Goal: Task Accomplishment & Management: Manage account settings

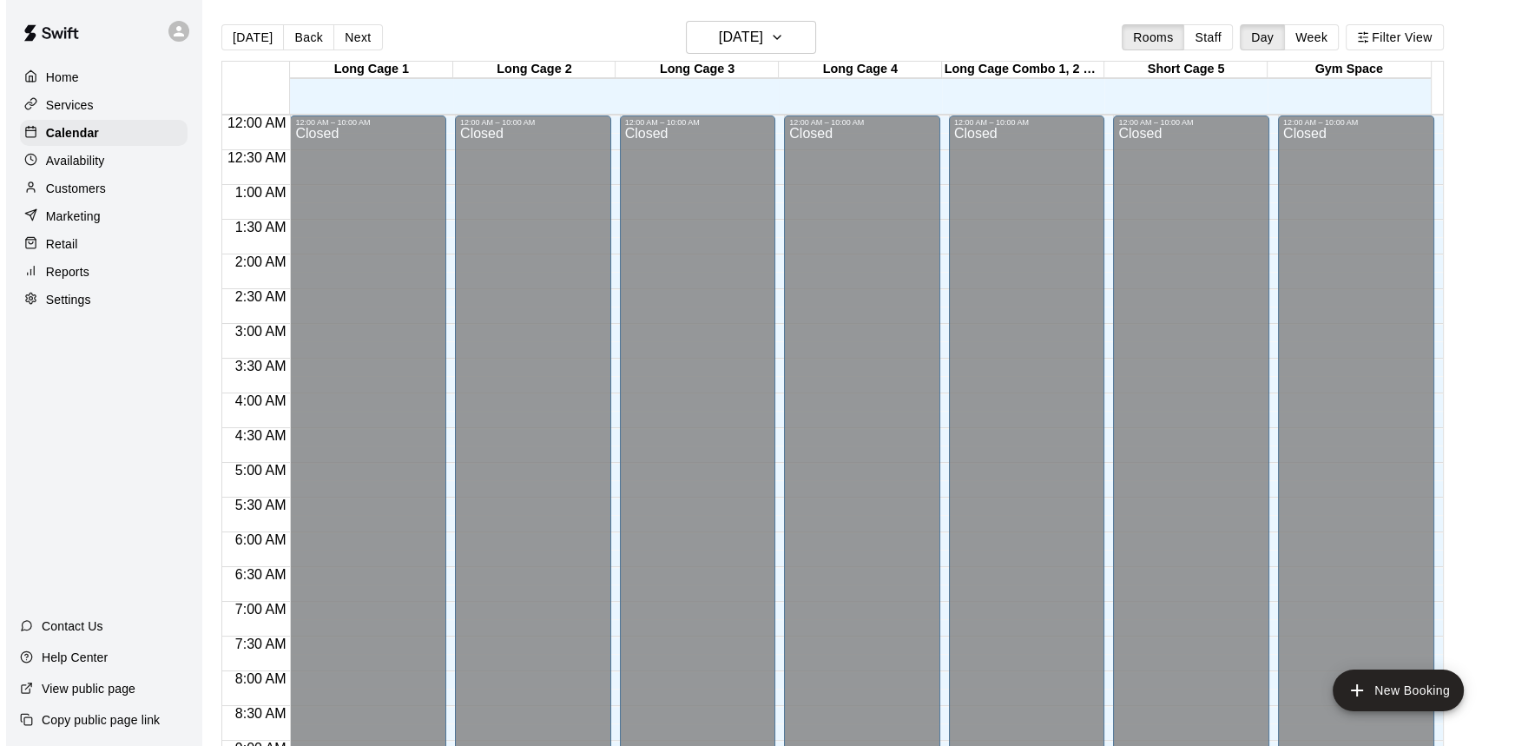
scroll to position [884, 0]
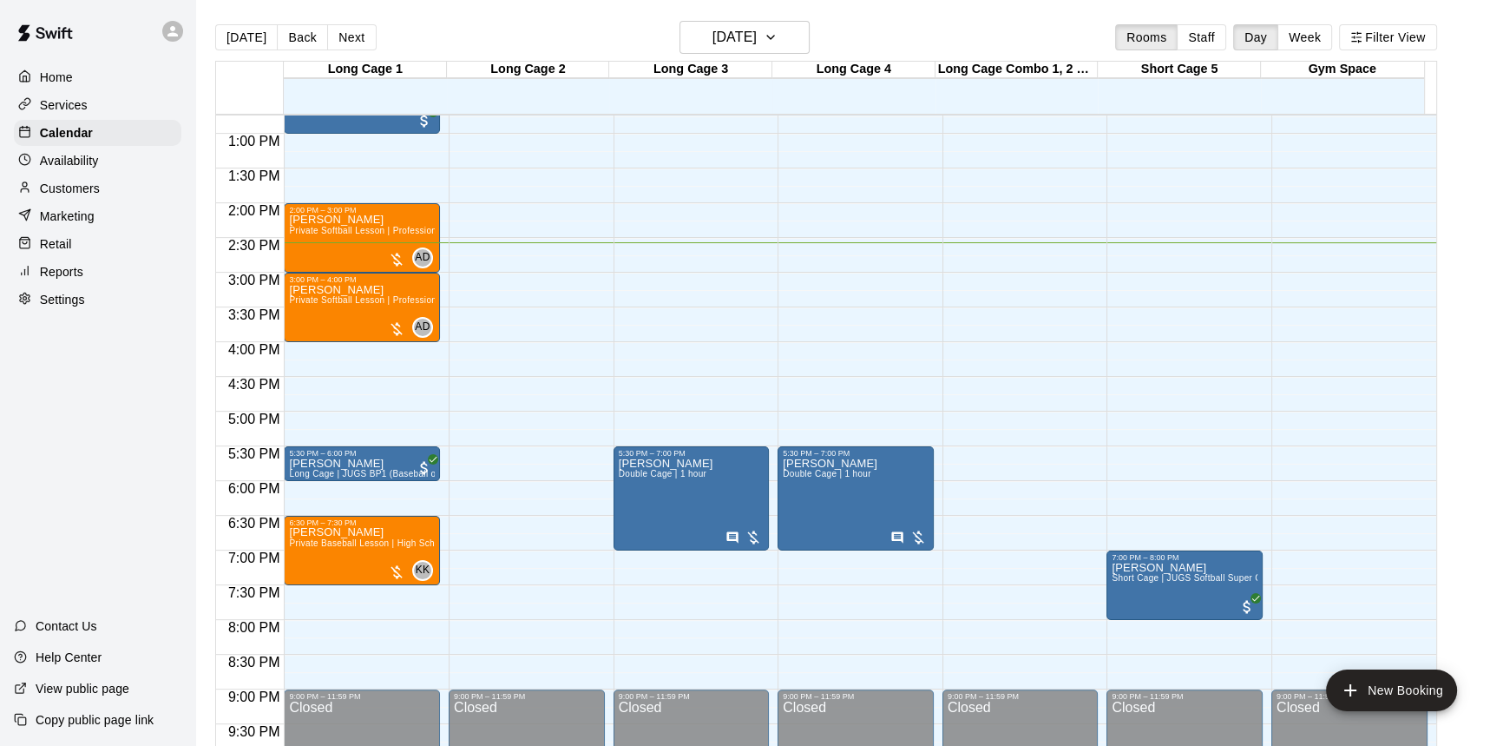
click at [867, 278] on div "12:00 AM – 10:00 AM Closed 11:00 AM – 12:00 PM [PERSON_NAME] Long Cage | JUGS B…" at bounding box center [856, 64] width 156 height 1666
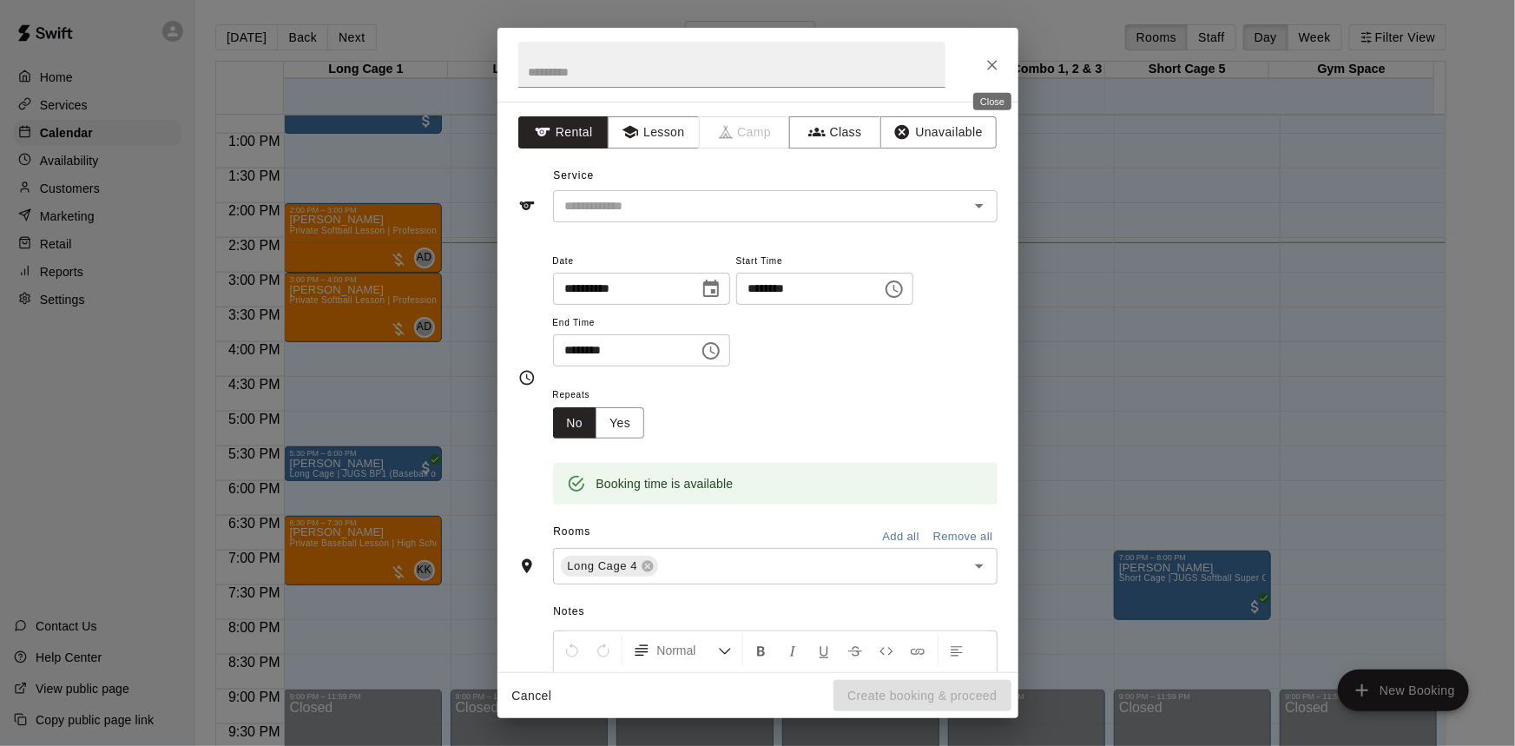
click at [989, 66] on icon "Close" at bounding box center [992, 65] width 10 height 10
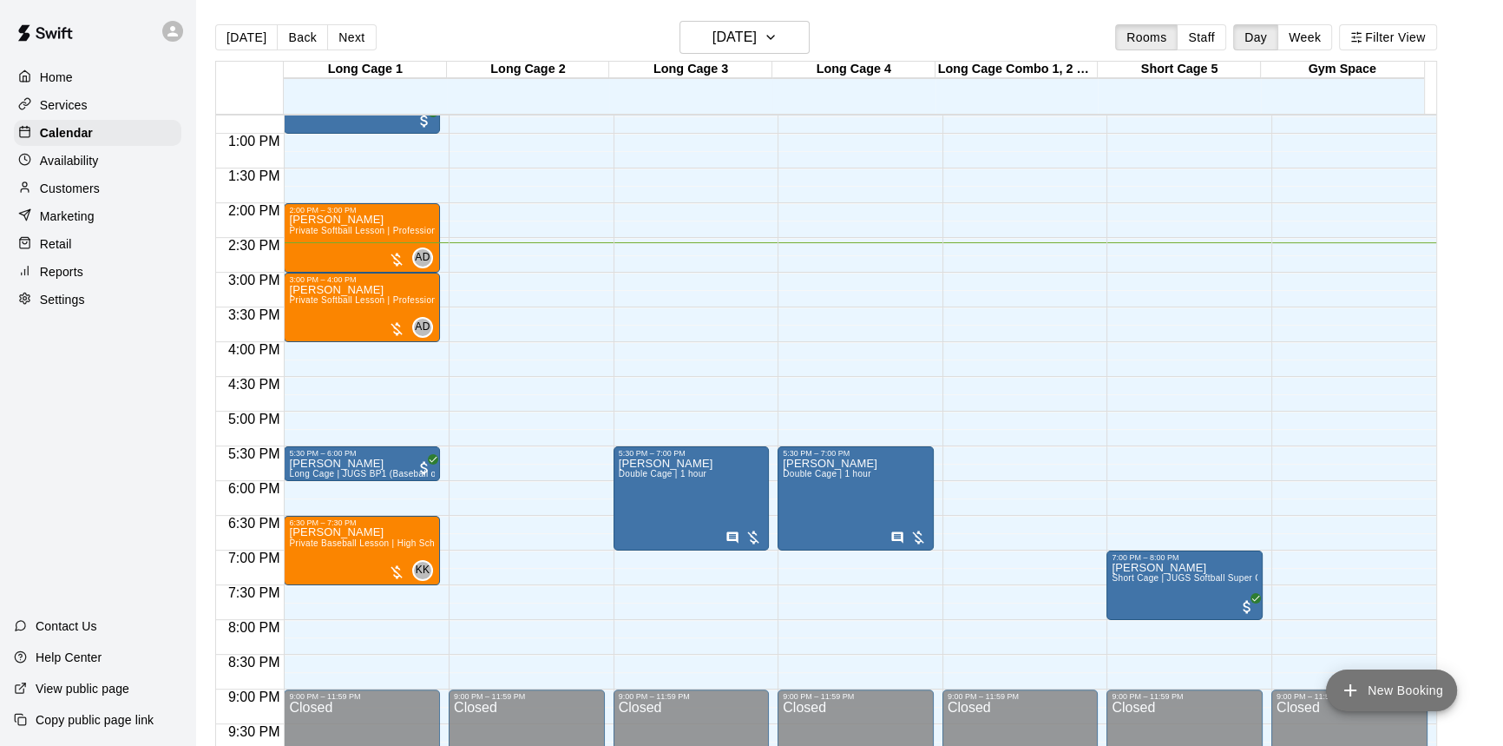
click at [1372, 689] on button "New Booking" at bounding box center [1391, 690] width 131 height 42
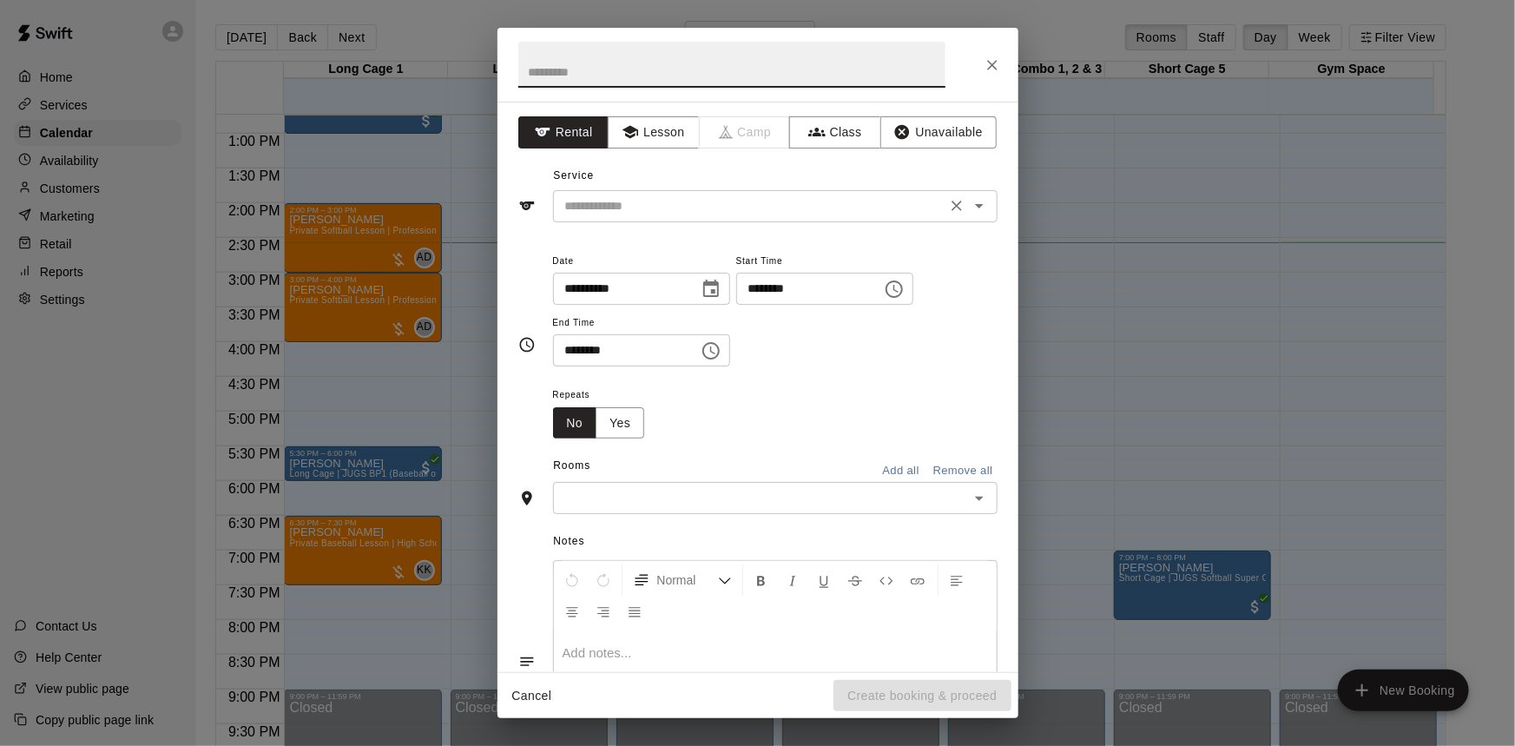
click at [854, 211] on input "text" at bounding box center [749, 206] width 383 height 22
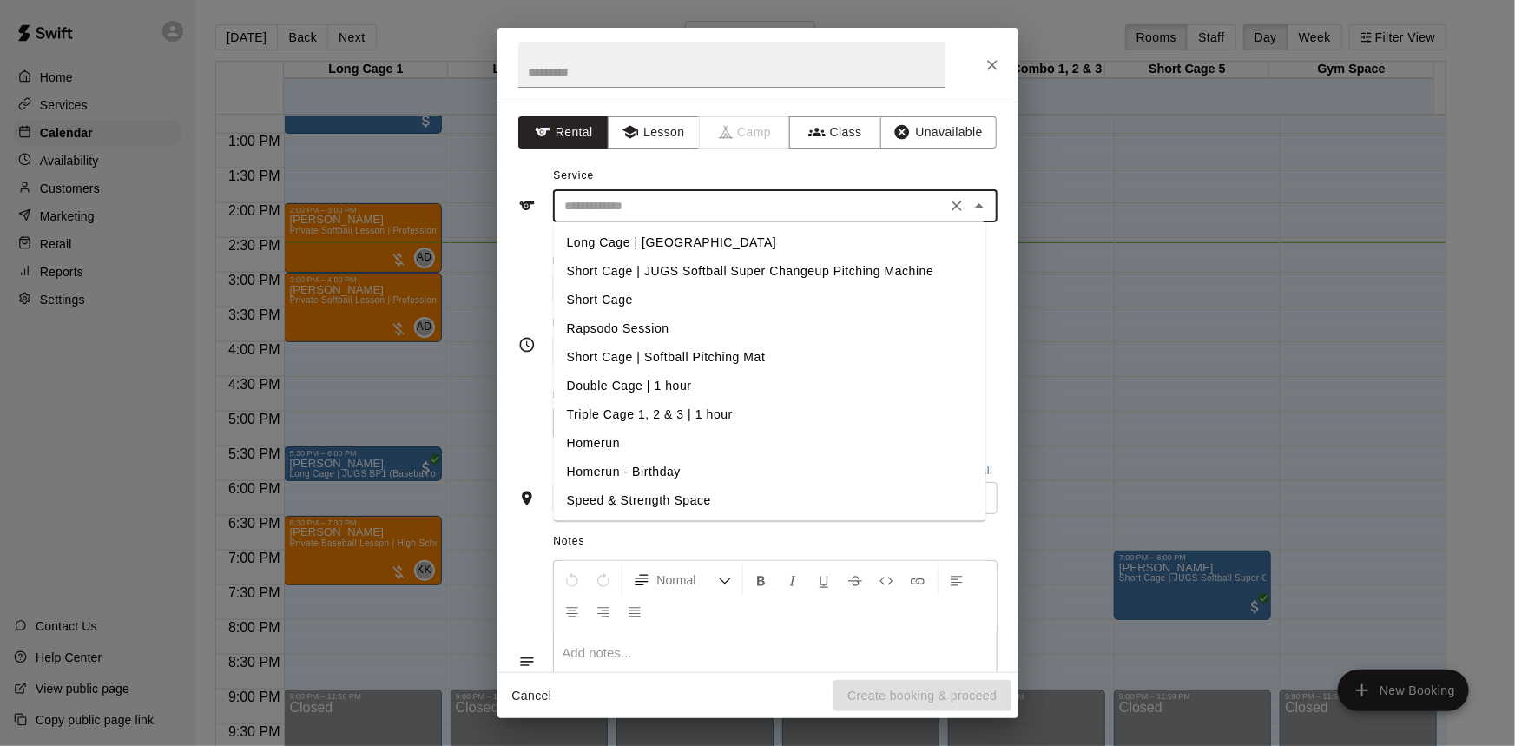
scroll to position [116, 0]
click at [641, 325] on li "Rapsodo Session" at bounding box center [769, 327] width 432 height 29
type input "**********"
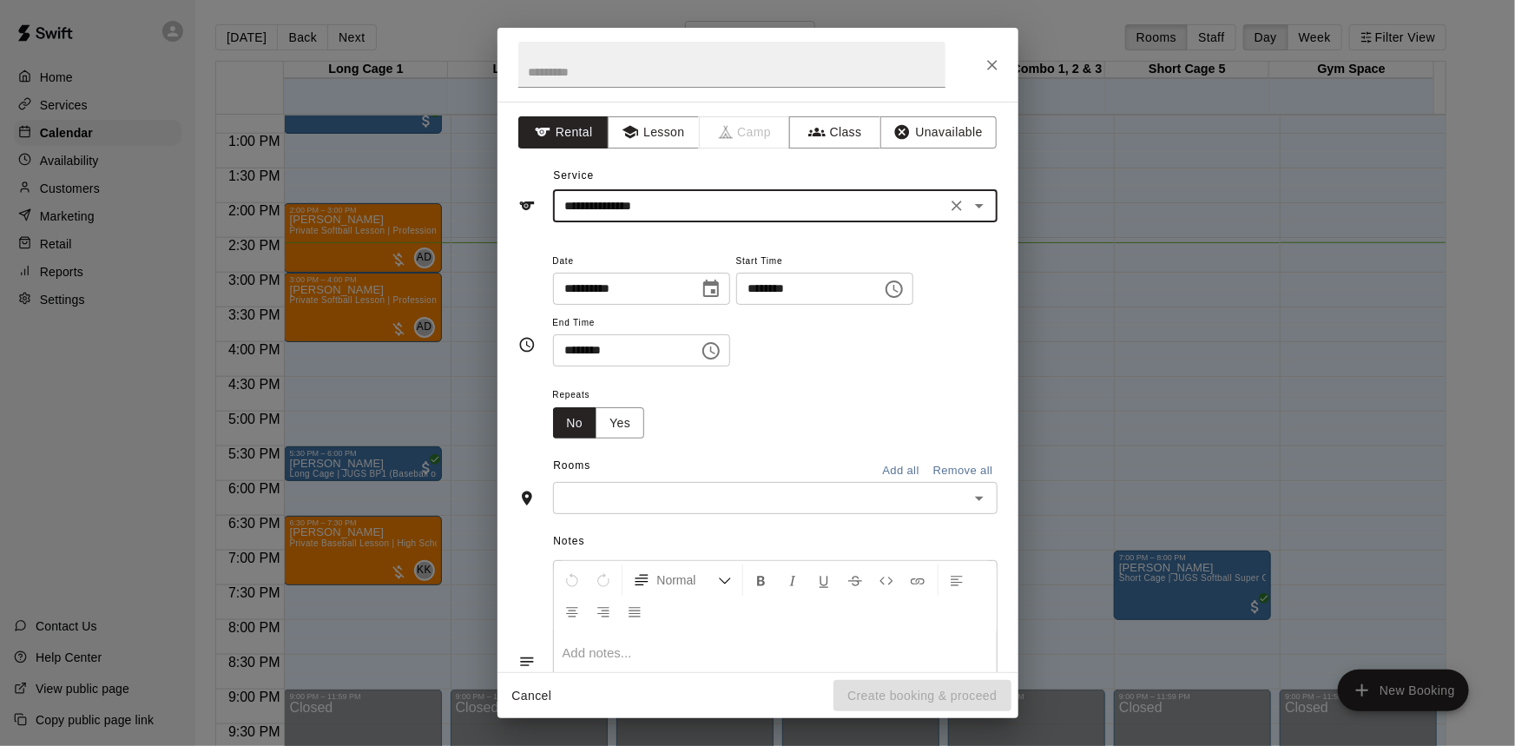
click at [870, 286] on input "********" at bounding box center [803, 289] width 134 height 32
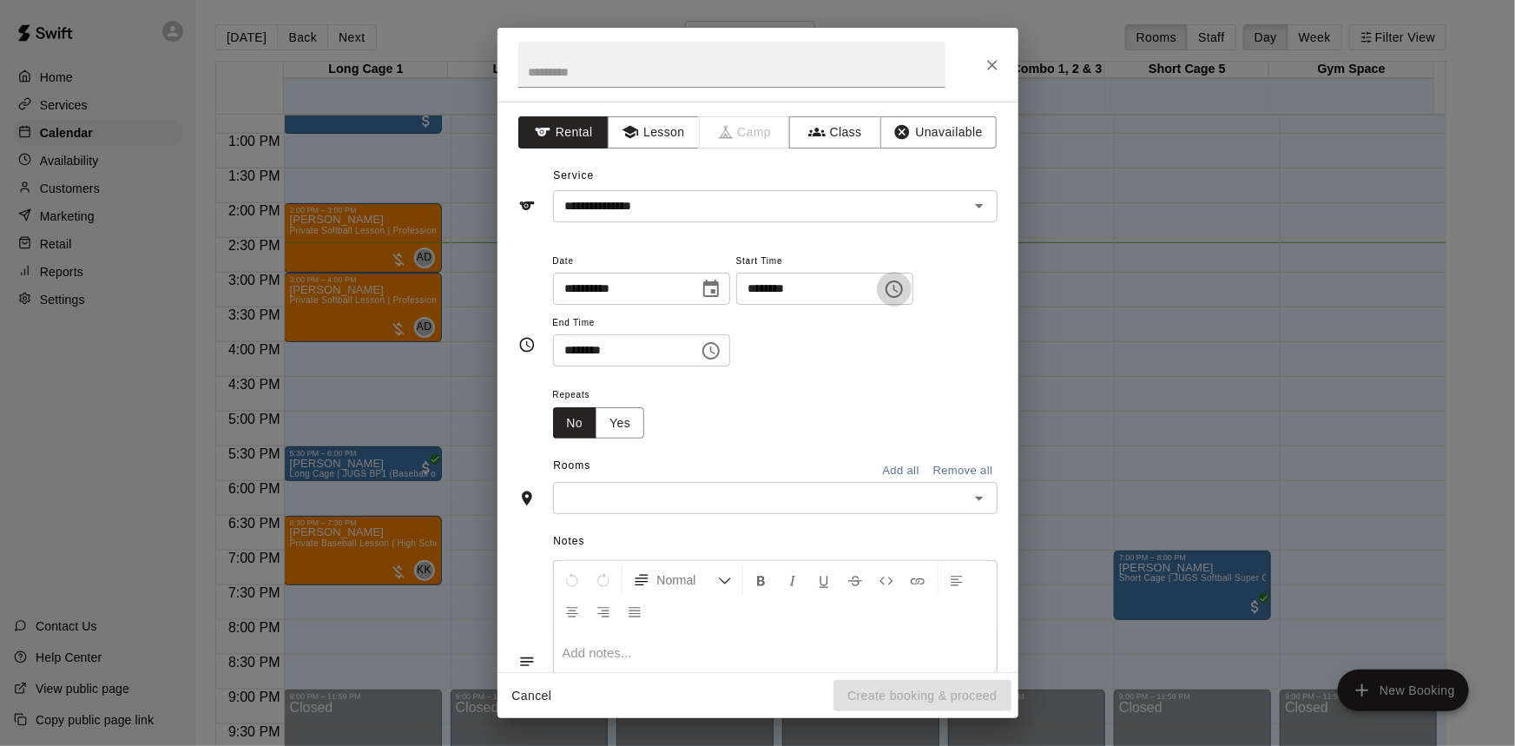
click at [904, 291] on icon "Choose time, selected time is 1:00 PM" at bounding box center [894, 289] width 21 height 21
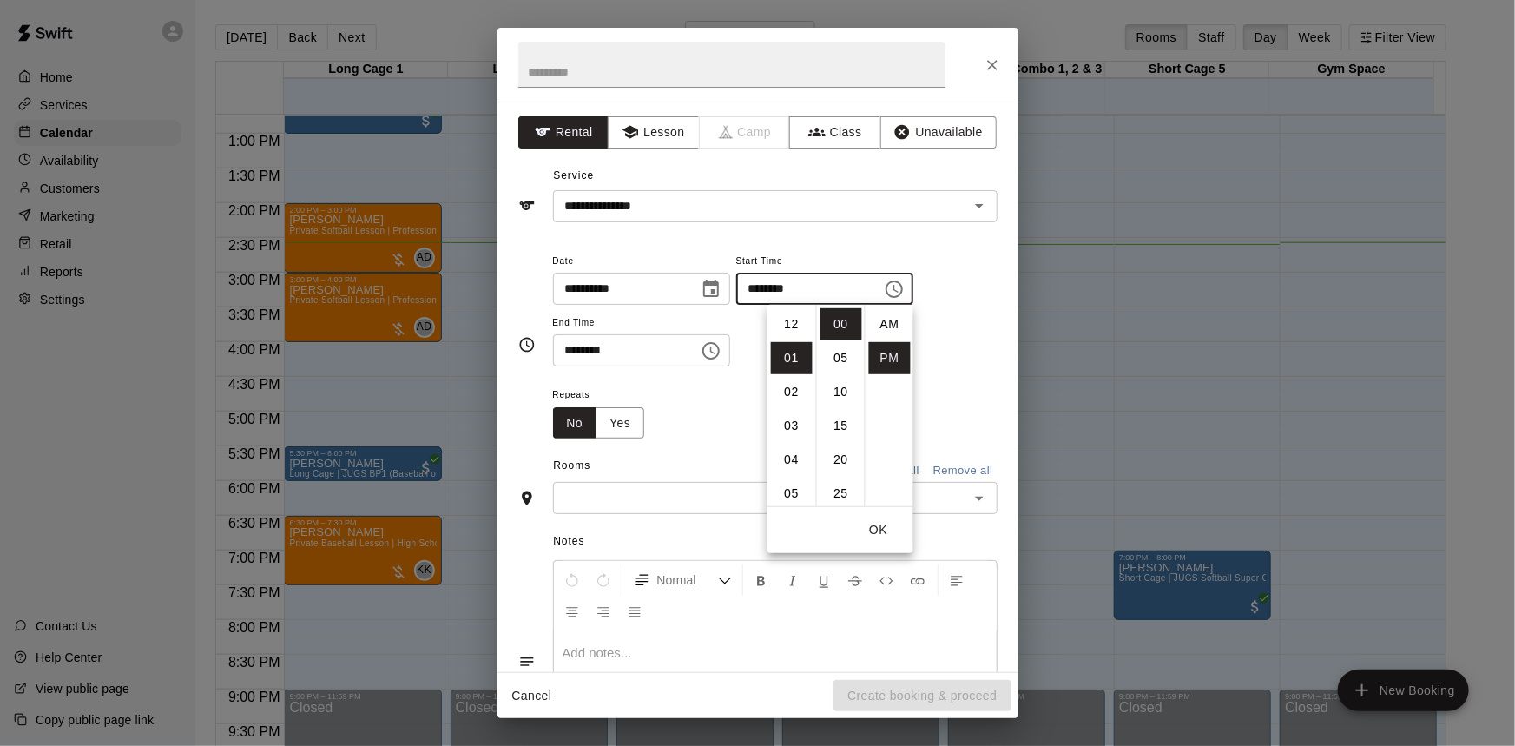
scroll to position [31, 0]
click at [792, 388] on li "03" at bounding box center [792, 392] width 42 height 32
type input "********"
click at [721, 355] on icon "Choose time, selected time is 1:30 PM" at bounding box center [710, 350] width 21 height 21
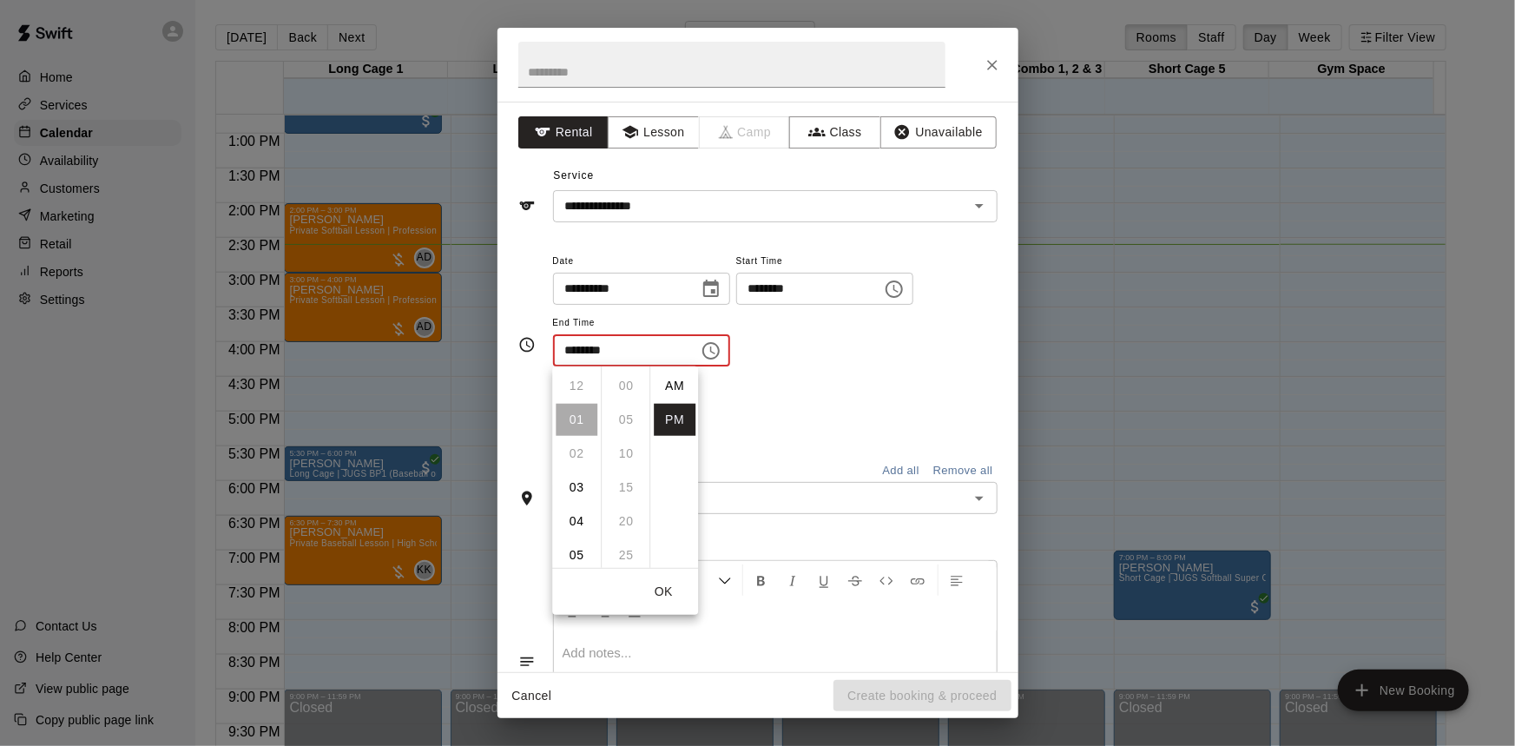
scroll to position [31, 0]
click at [580, 484] on li "04" at bounding box center [576, 487] width 42 height 32
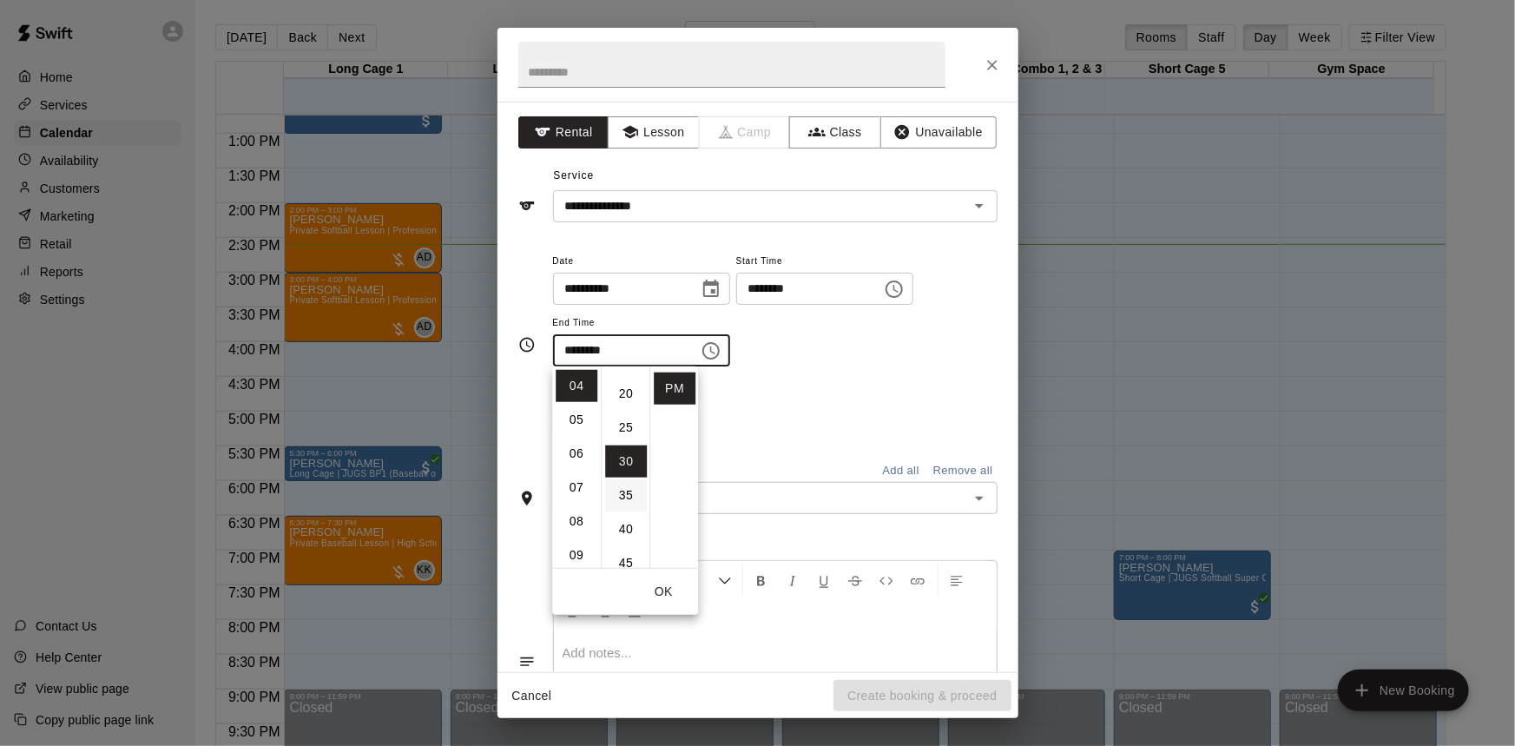
scroll to position [0, 0]
click at [625, 375] on li "00" at bounding box center [626, 386] width 42 height 32
type input "********"
click at [780, 409] on div "Repeats No Yes" at bounding box center [775, 411] width 444 height 55
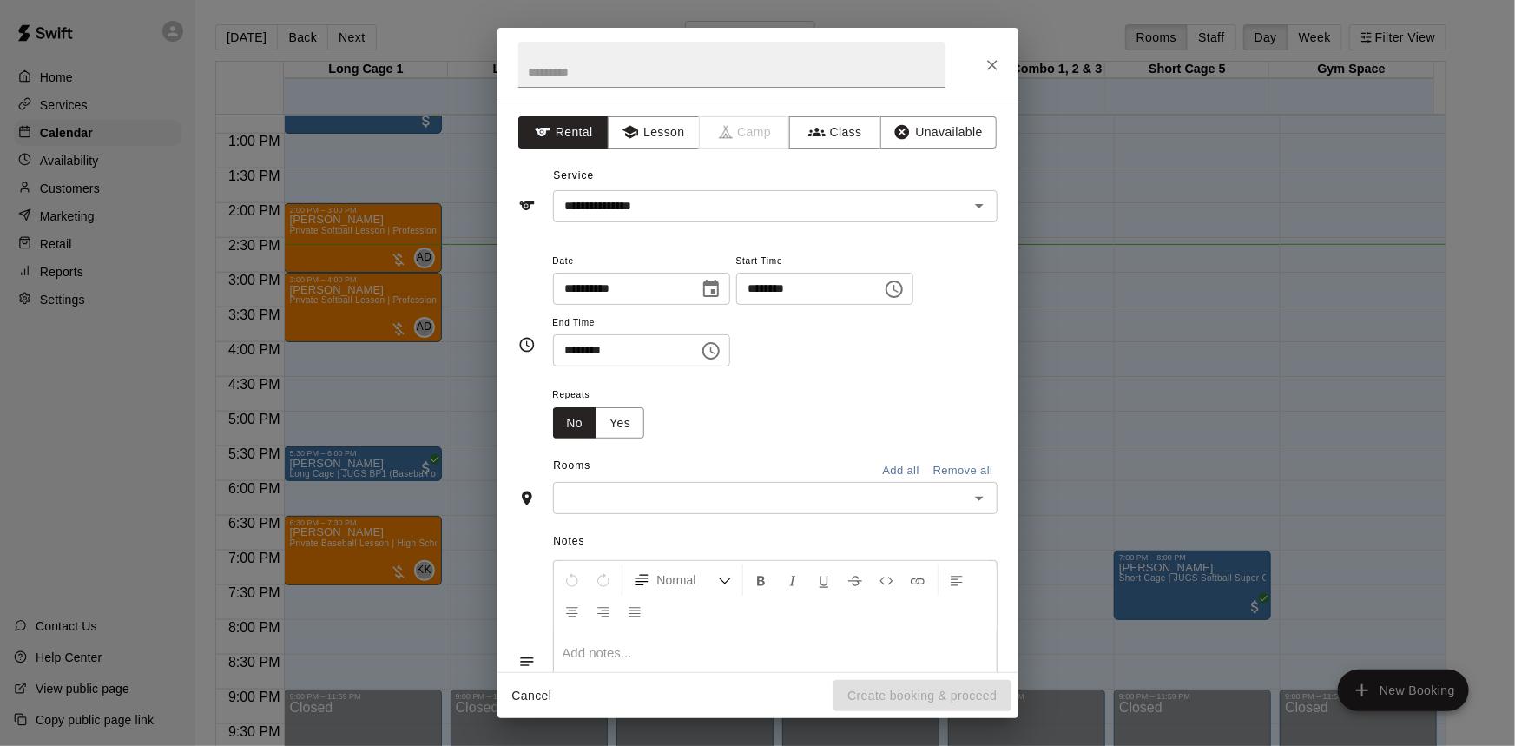
scroll to position [78, 0]
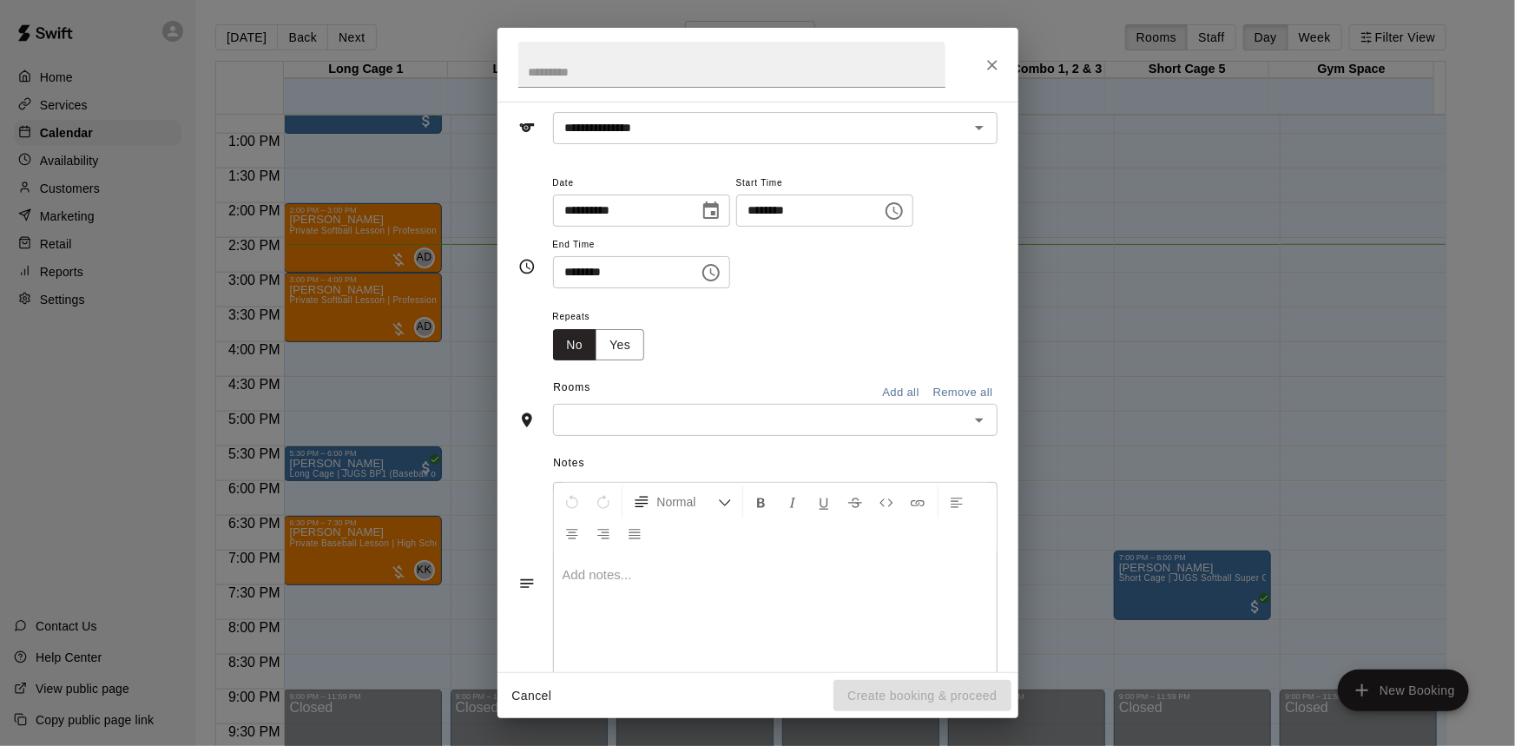
click at [969, 424] on icon "Open" at bounding box center [979, 420] width 21 height 21
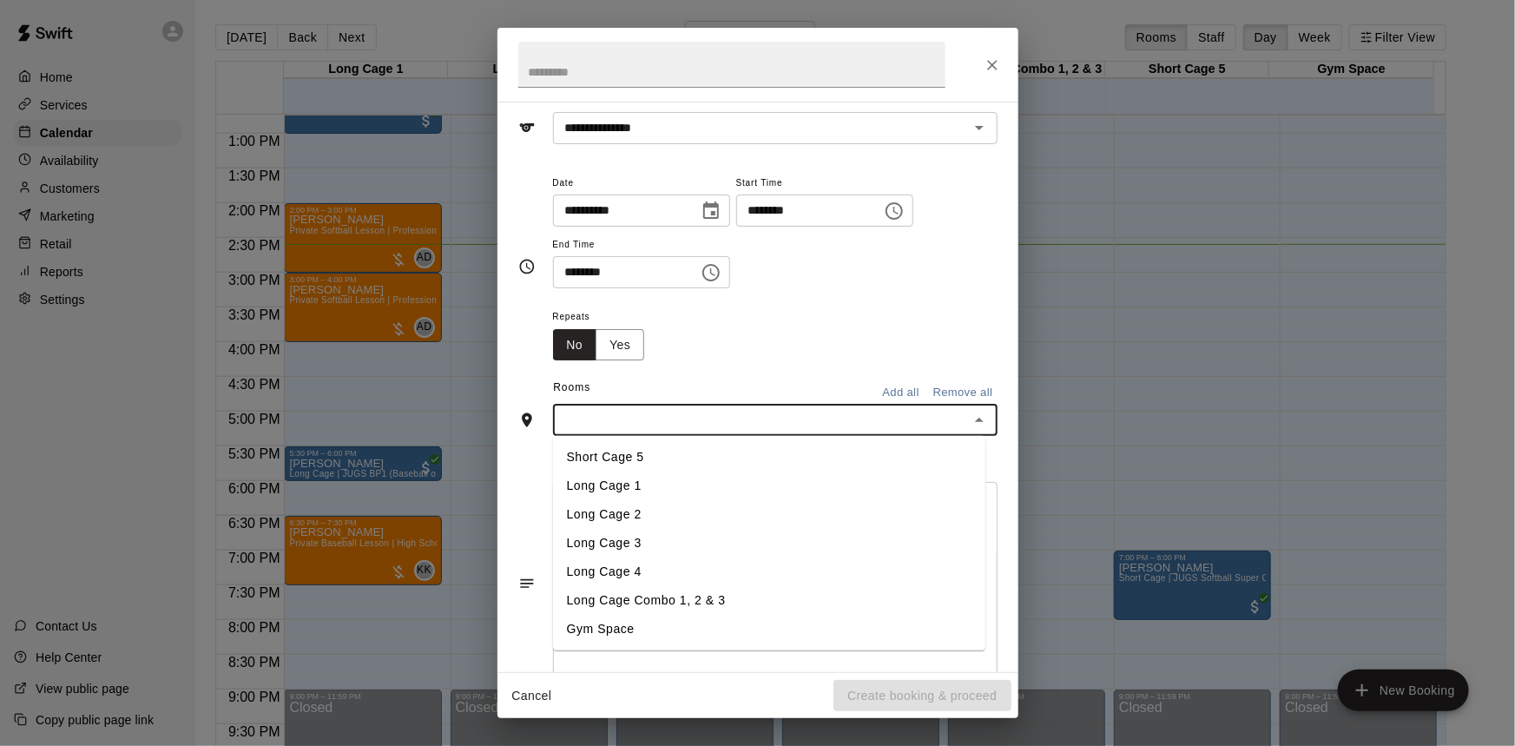
click at [639, 562] on li "Long Cage 4" at bounding box center [769, 571] width 432 height 29
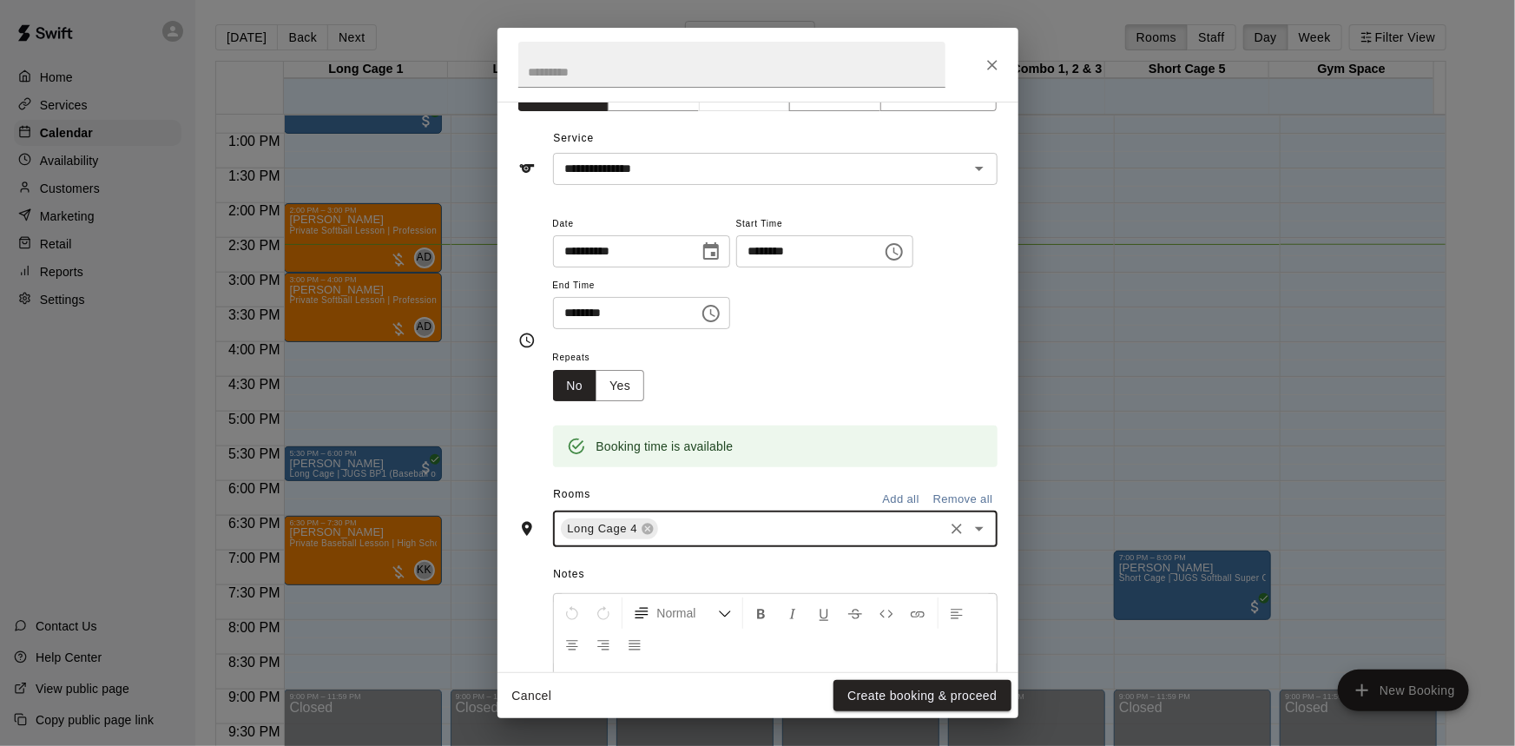
scroll to position [0, 0]
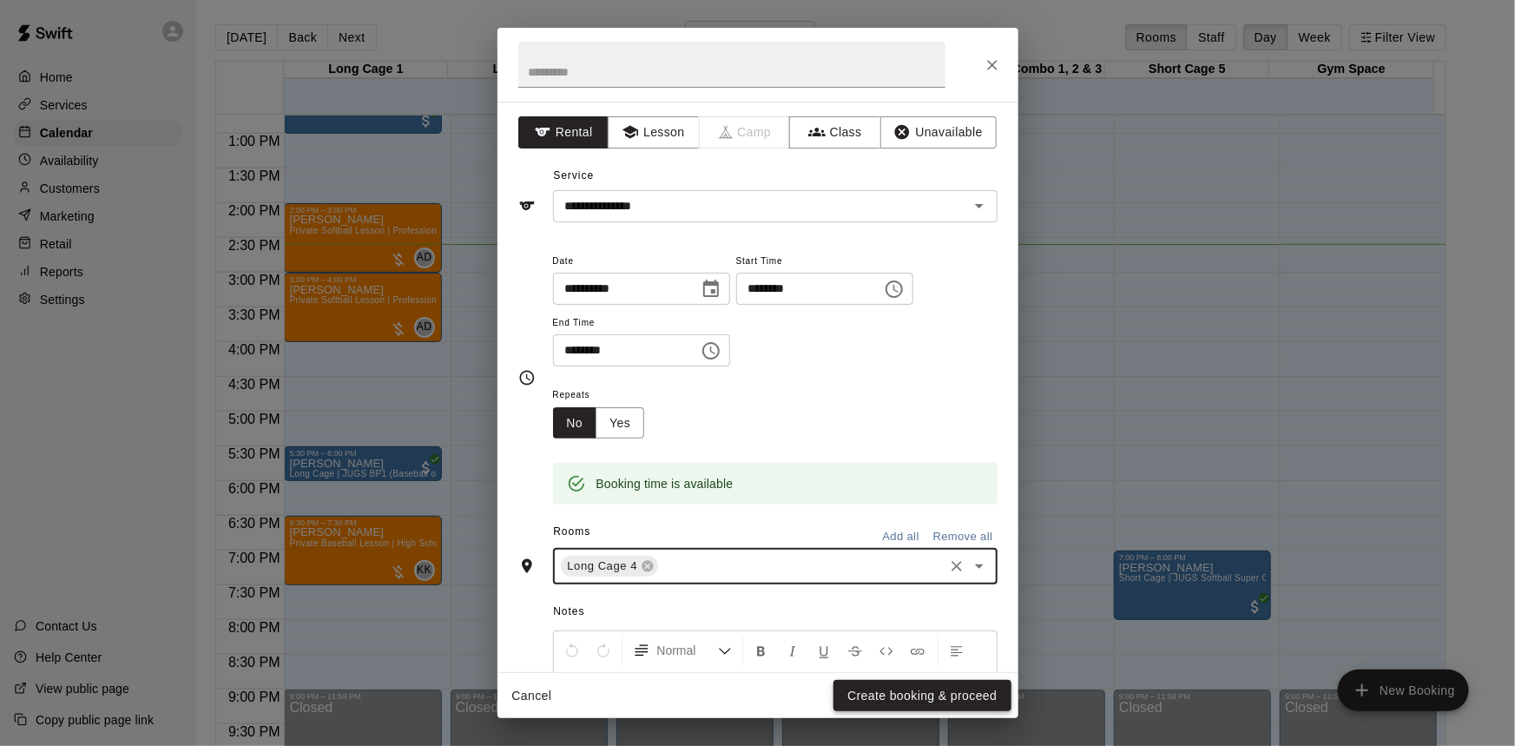
click at [949, 693] on button "Create booking & proceed" at bounding box center [921, 696] width 177 height 32
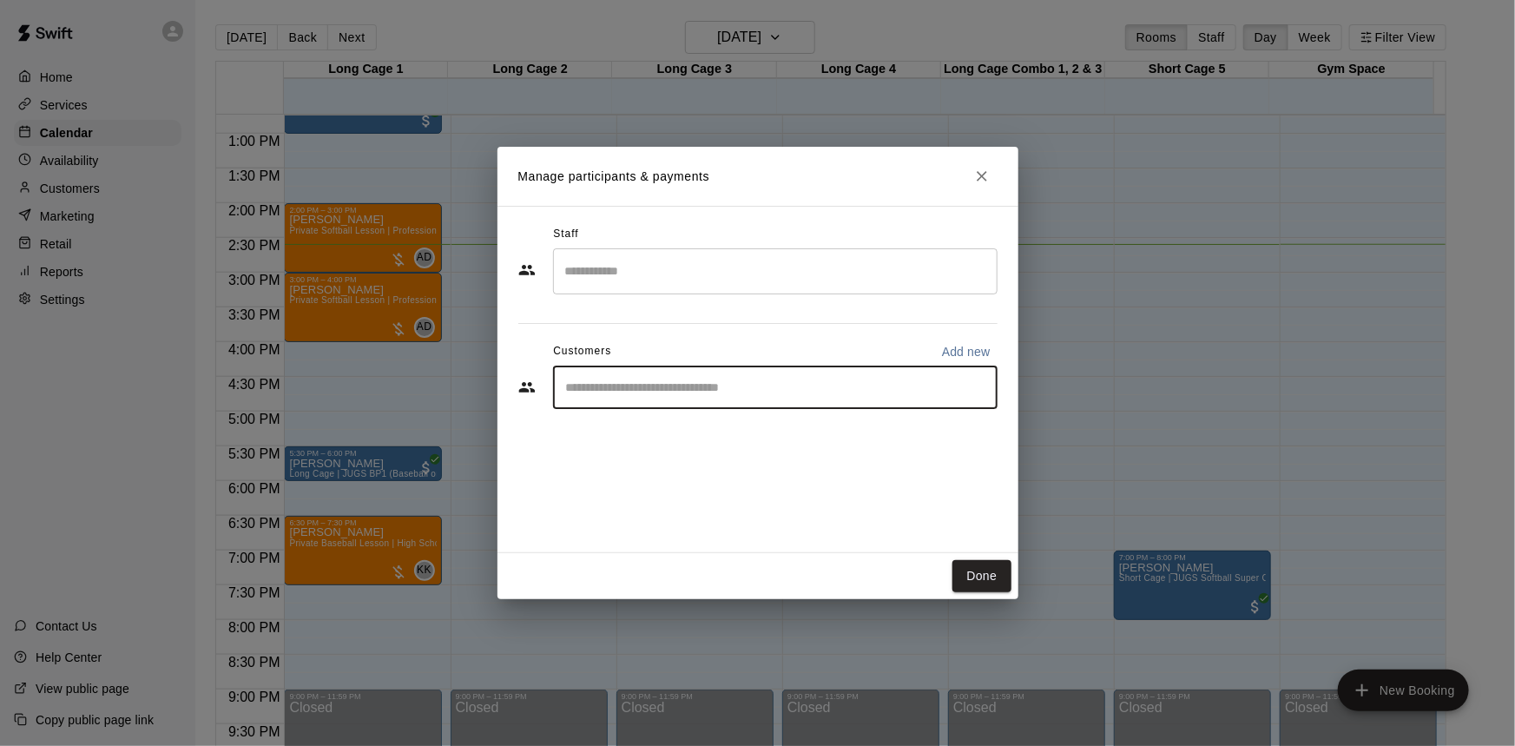
click at [684, 381] on input "Start typing to search customers..." at bounding box center [775, 386] width 429 height 17
type input "****"
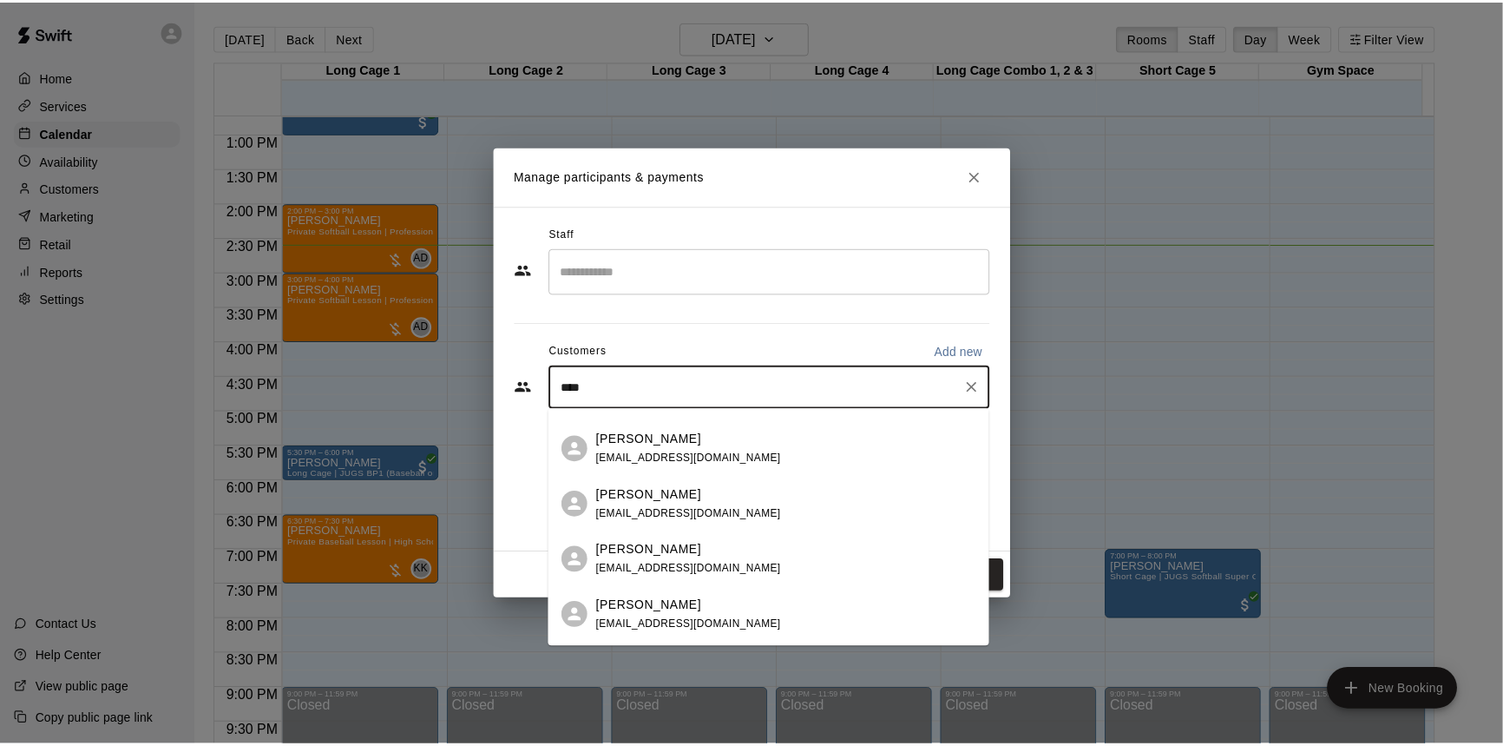
scroll to position [789, 0]
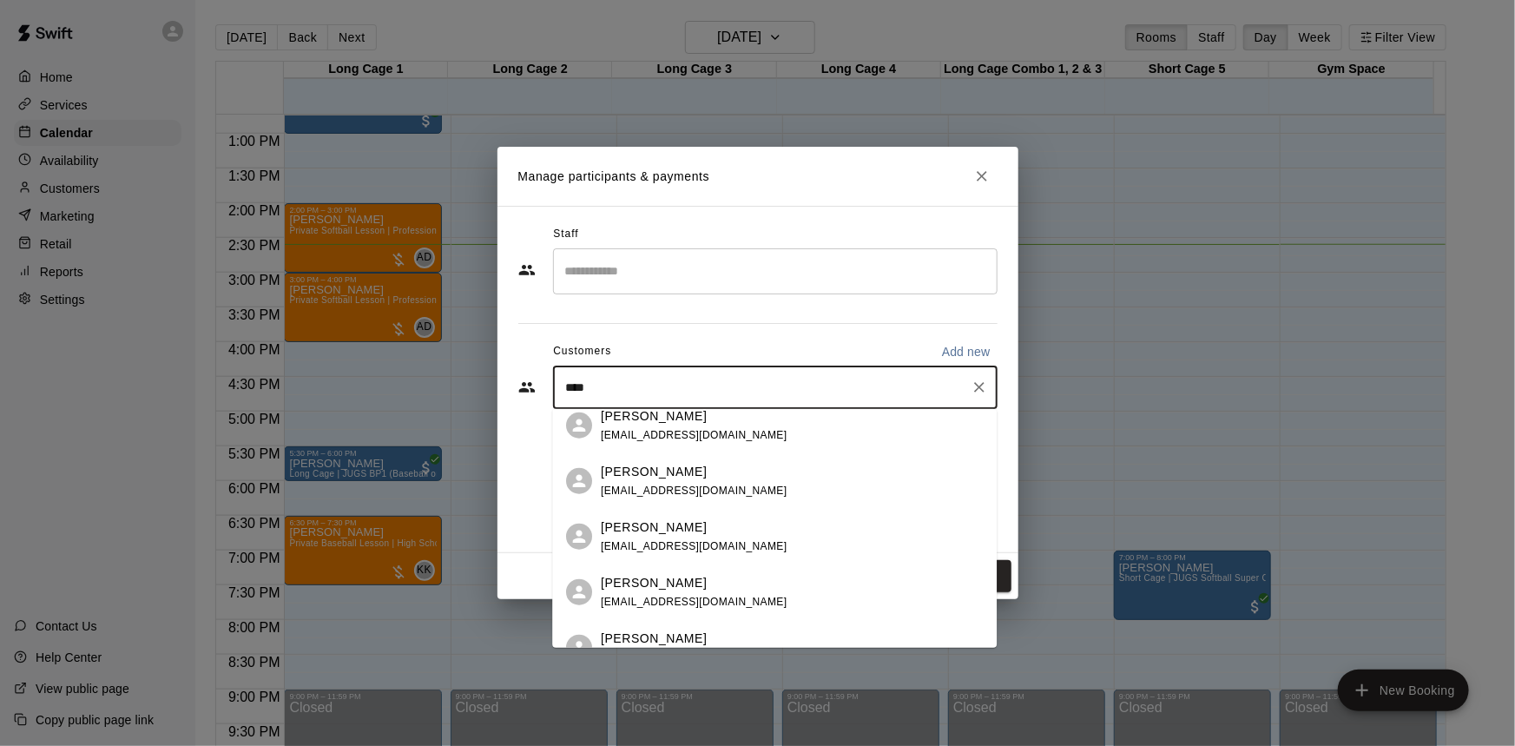
click at [657, 469] on p "[PERSON_NAME]" at bounding box center [654, 471] width 106 height 18
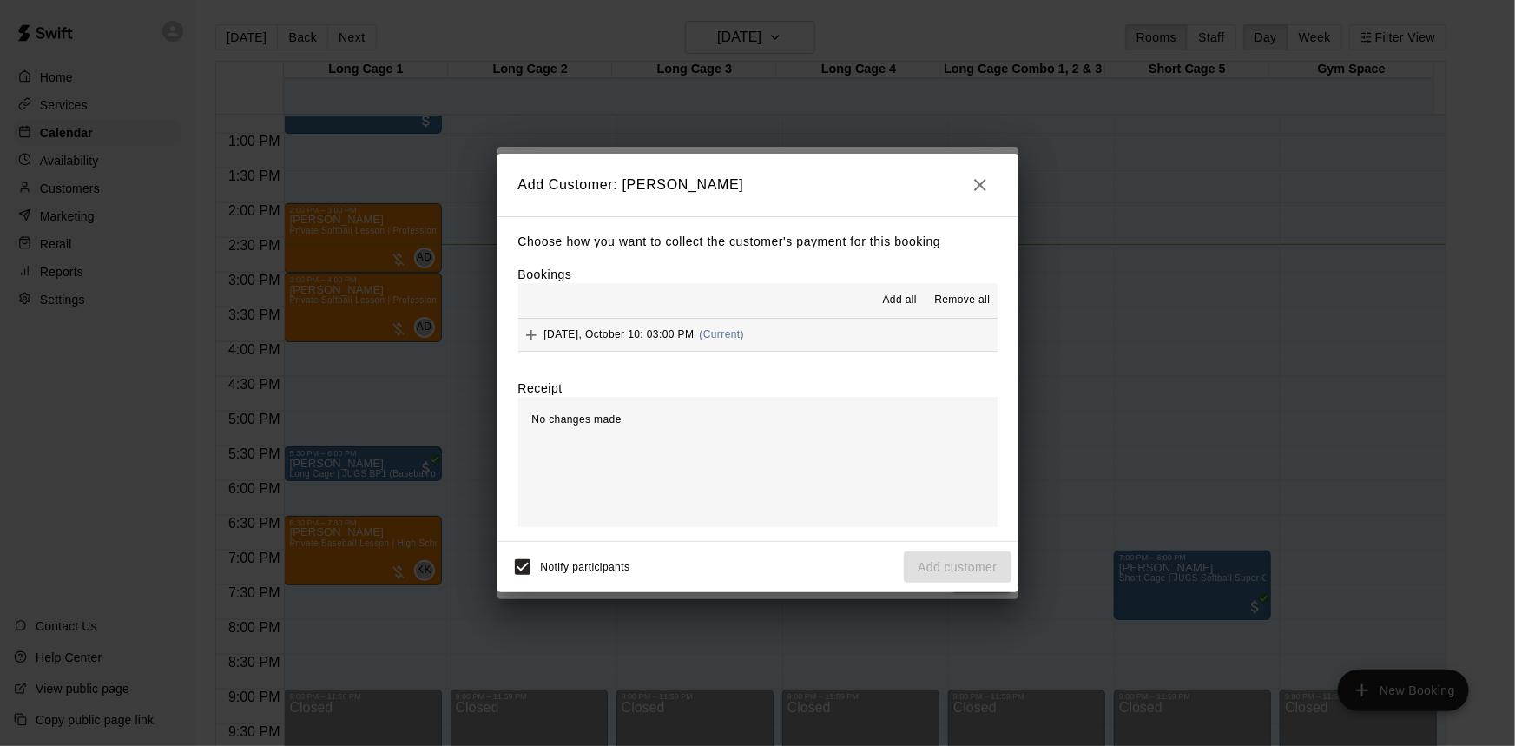
click at [897, 304] on span "Add all" at bounding box center [900, 300] width 35 height 17
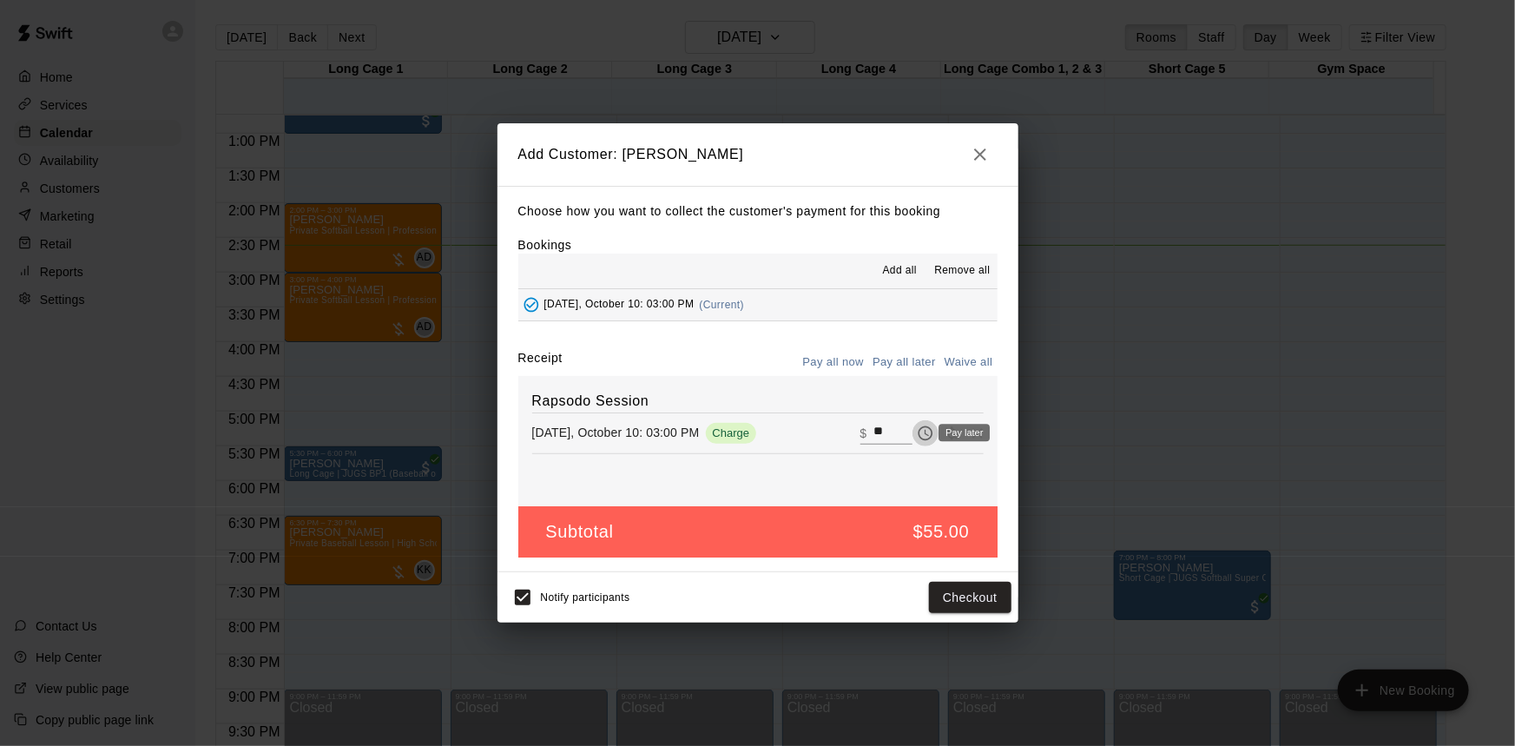
click at [917, 431] on icon "Pay later" at bounding box center [925, 432] width 17 height 17
click at [956, 590] on button "Add customer" at bounding box center [957, 598] width 107 height 32
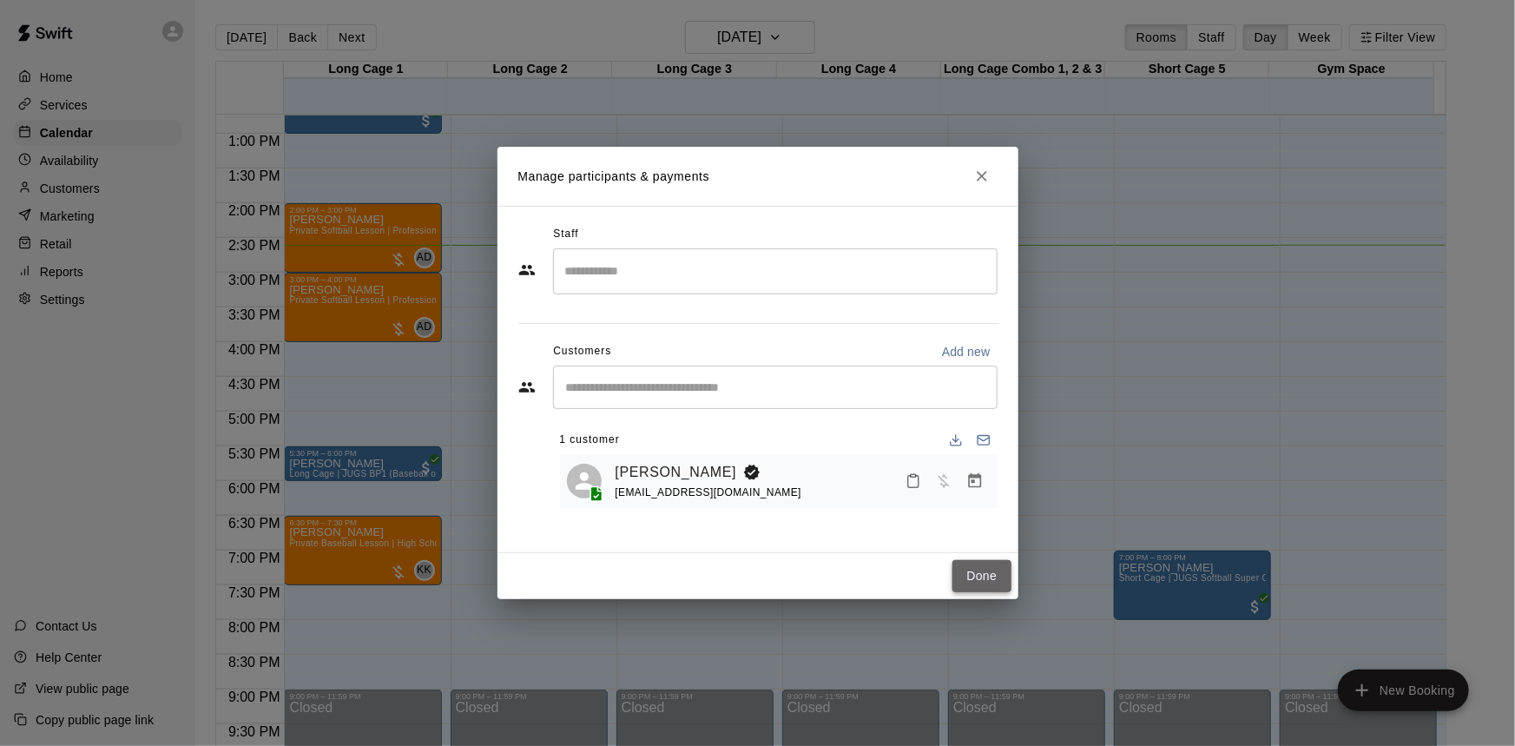
click at [981, 579] on button "Done" at bounding box center [981, 576] width 58 height 32
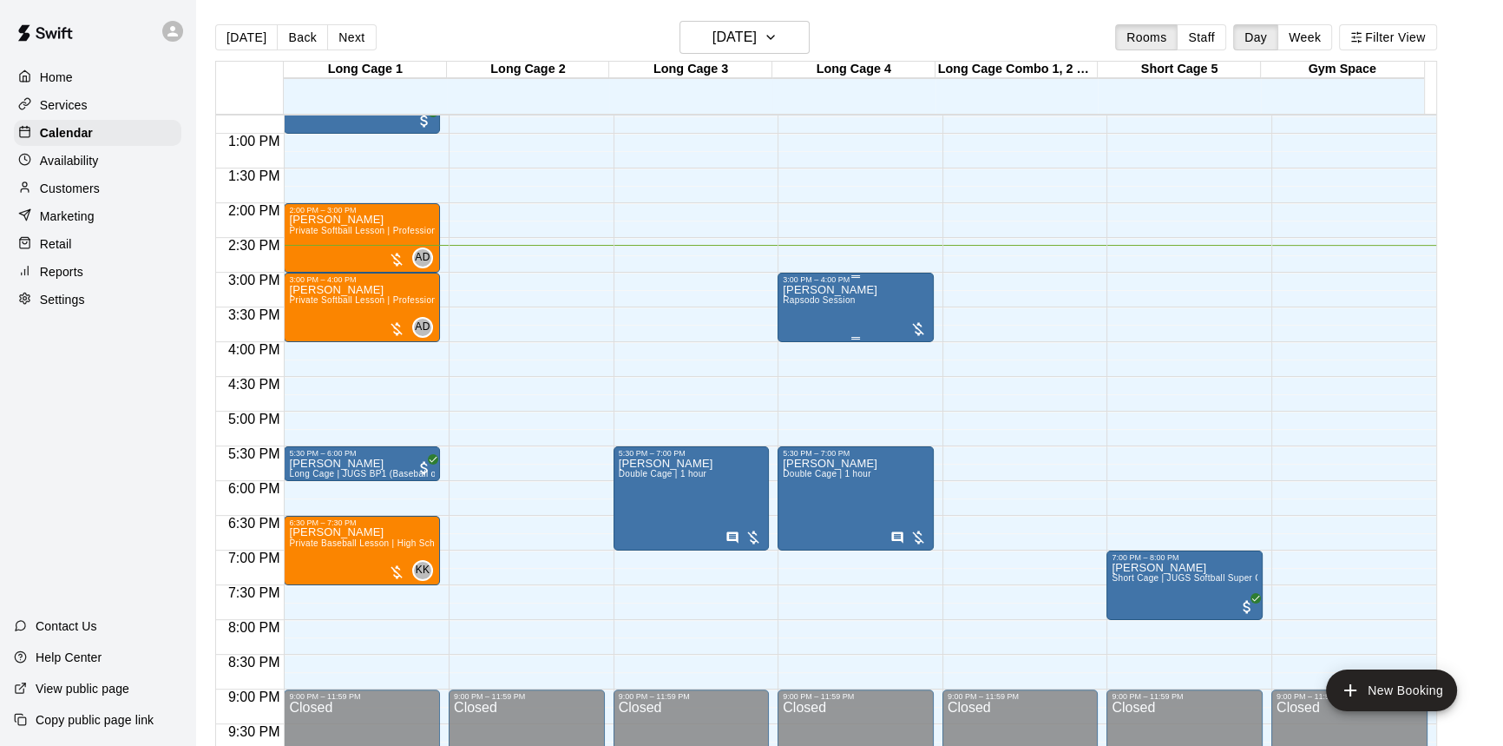
click at [837, 303] on span "Rapsodo Session" at bounding box center [819, 300] width 72 height 10
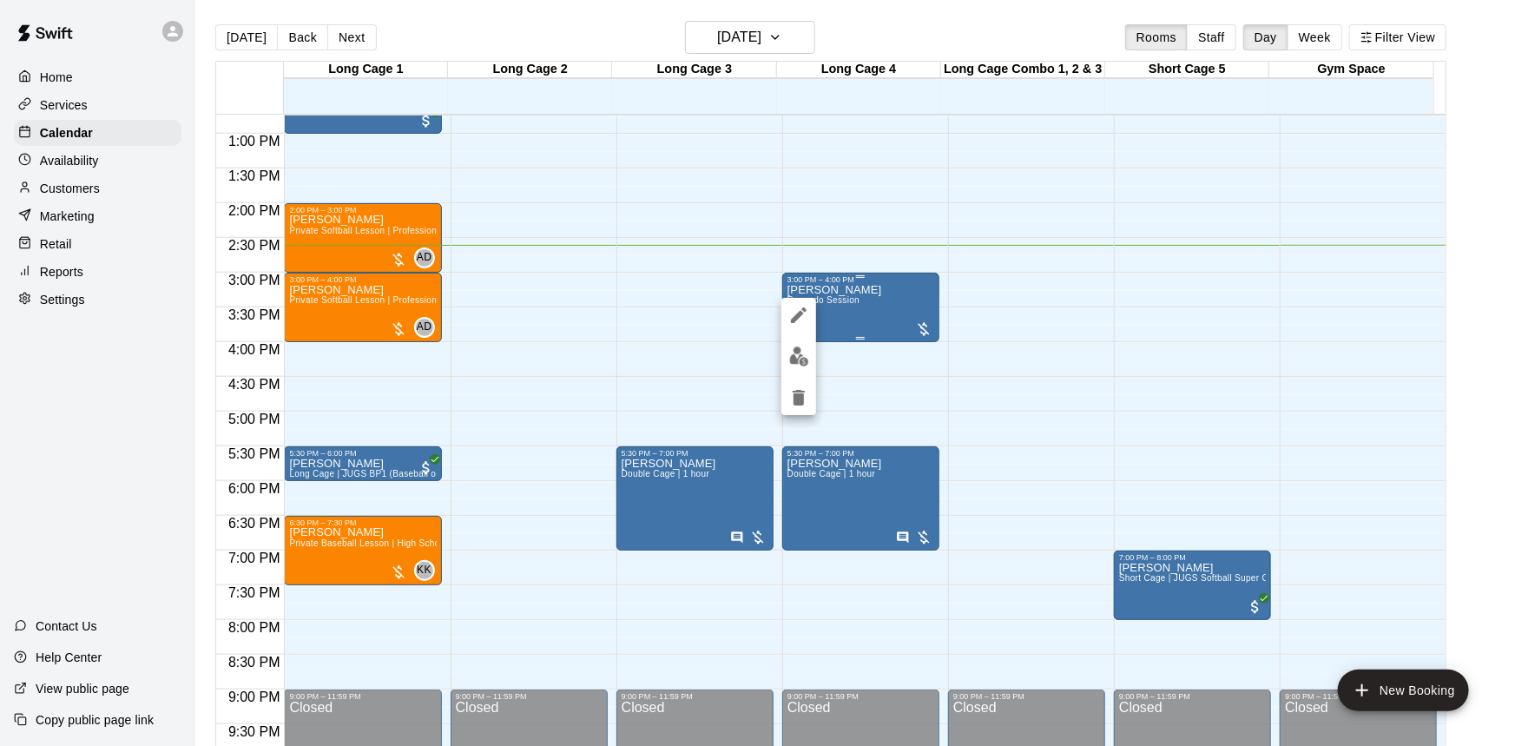
click at [837, 303] on div at bounding box center [757, 373] width 1515 height 746
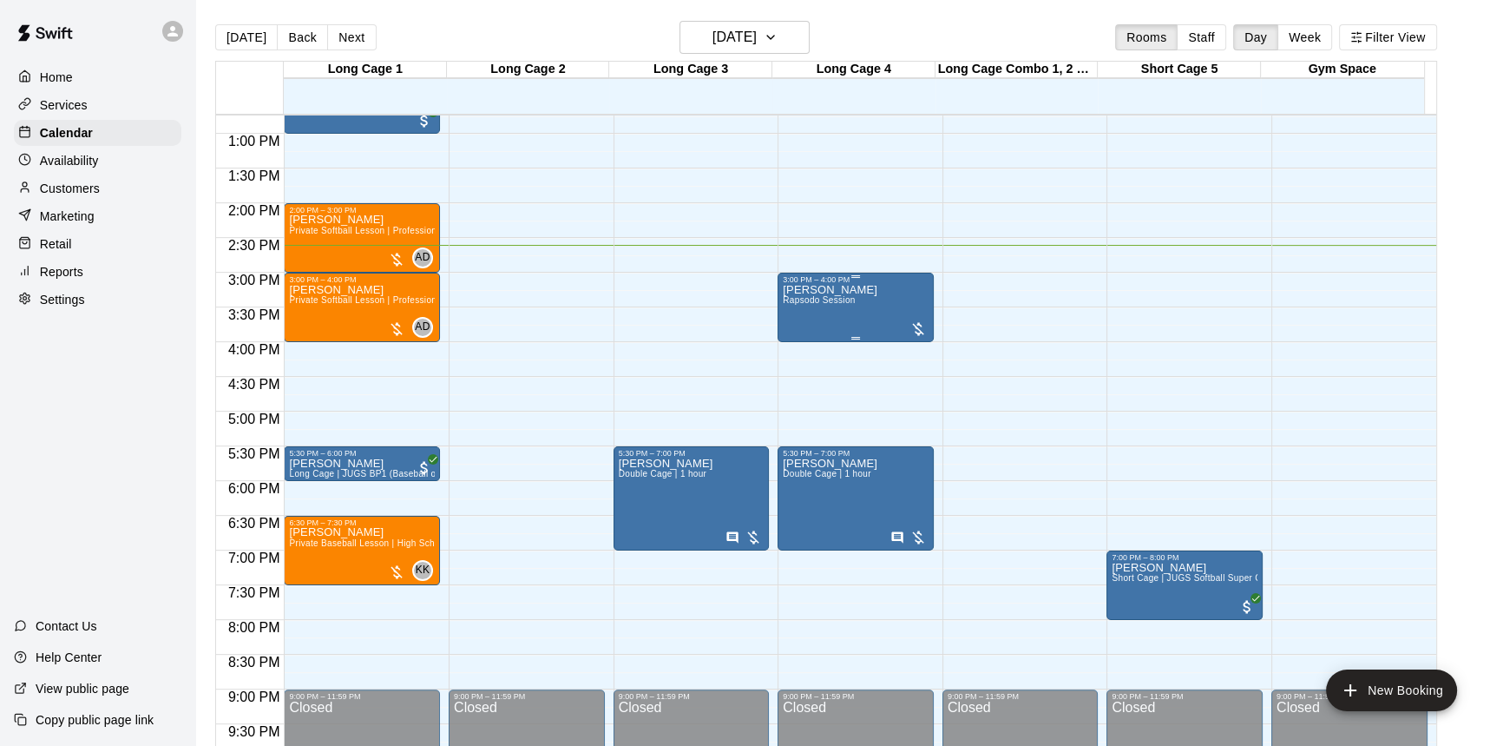
click at [918, 327] on div at bounding box center [918, 328] width 17 height 17
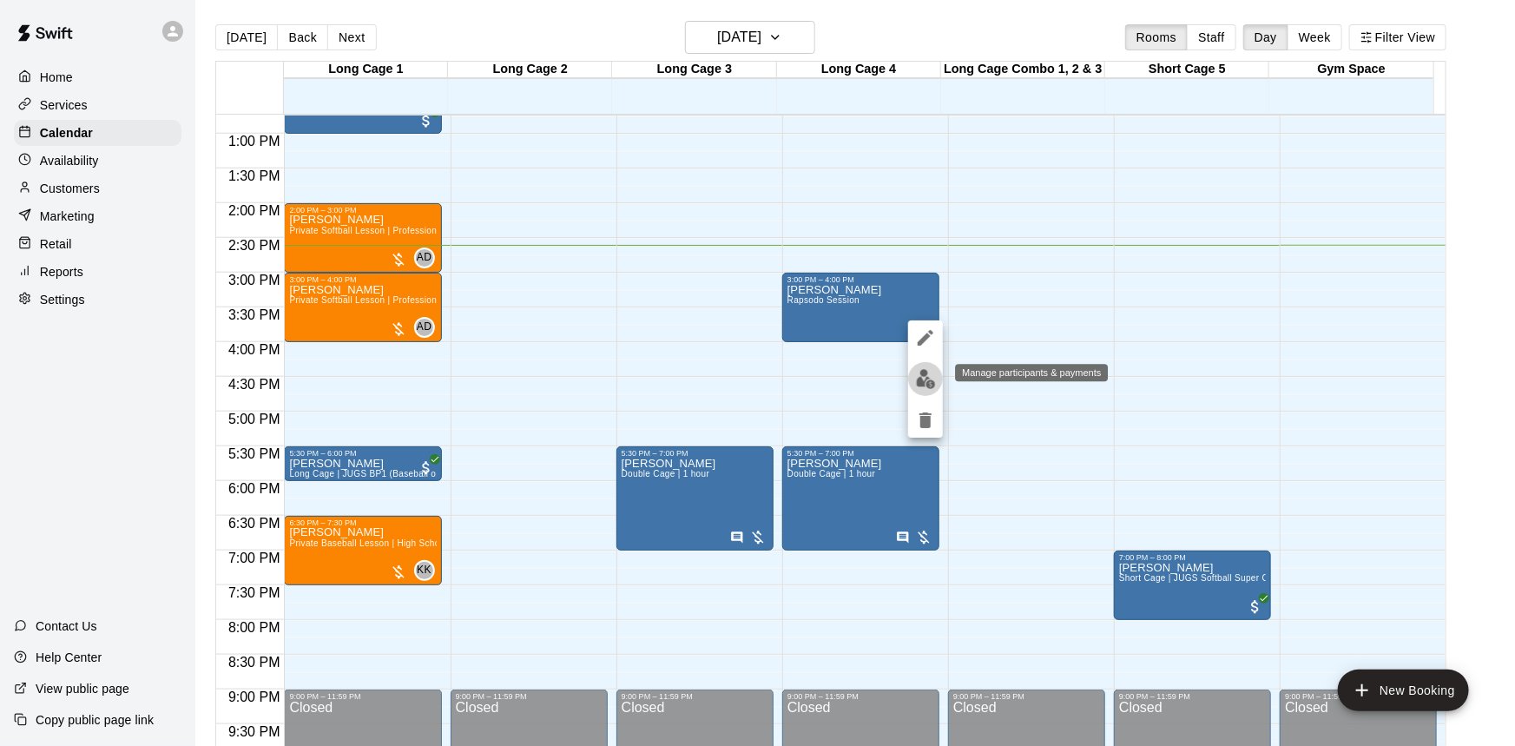
click at [921, 369] on img "edit" at bounding box center [926, 379] width 20 height 20
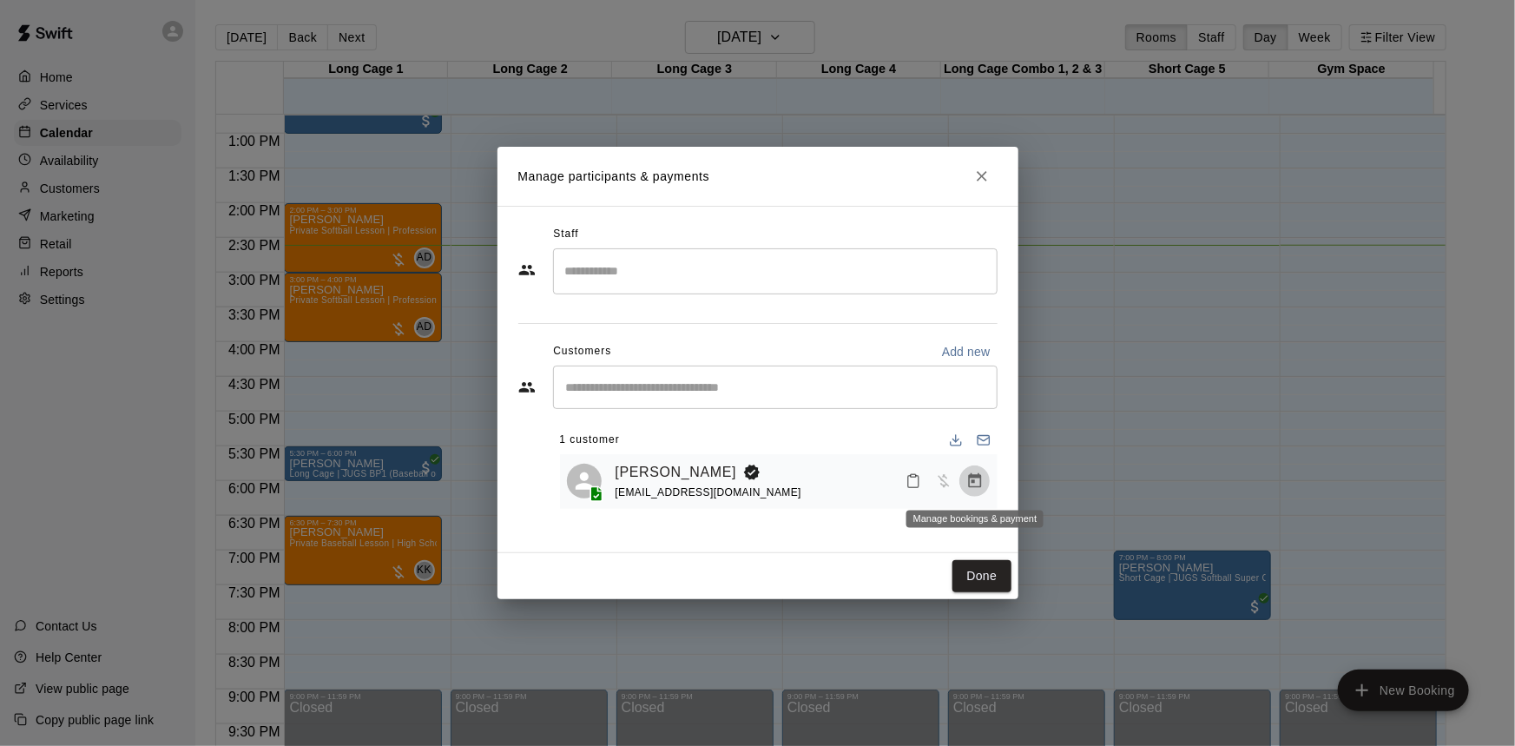
click at [971, 485] on icon "Manage bookings & payment" at bounding box center [974, 480] width 17 height 17
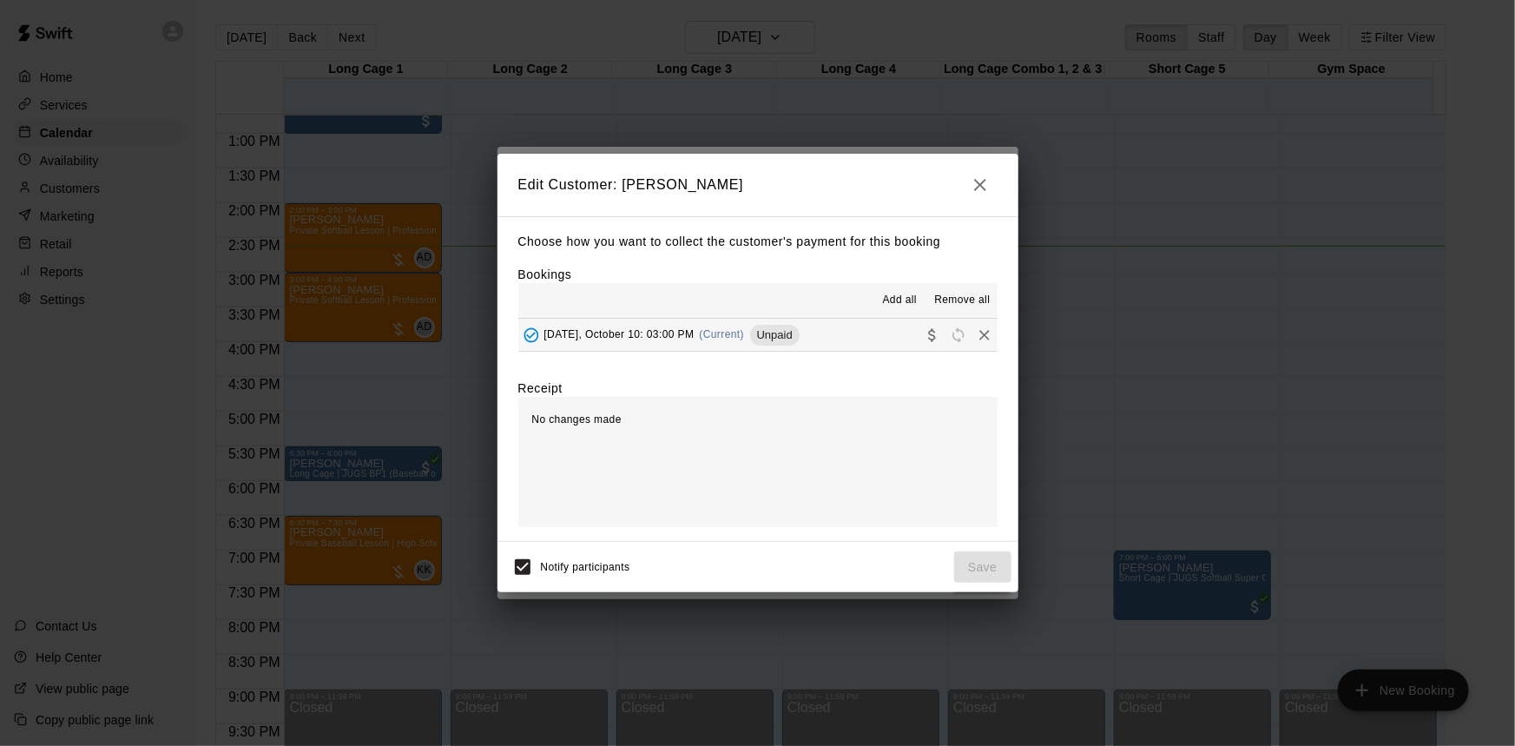
click at [955, 297] on span "Remove all" at bounding box center [962, 300] width 56 height 17
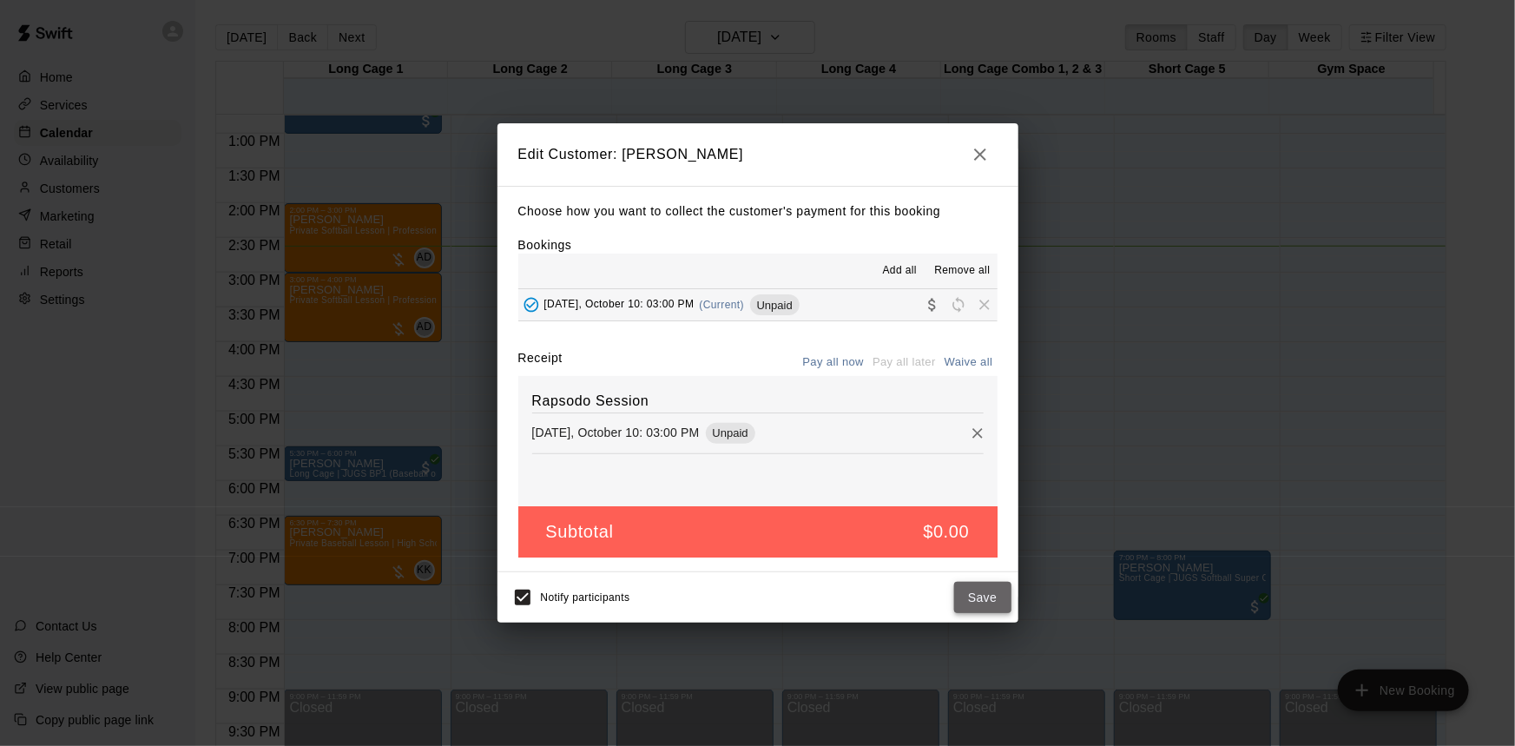
click at [991, 590] on button "Save" at bounding box center [982, 598] width 57 height 32
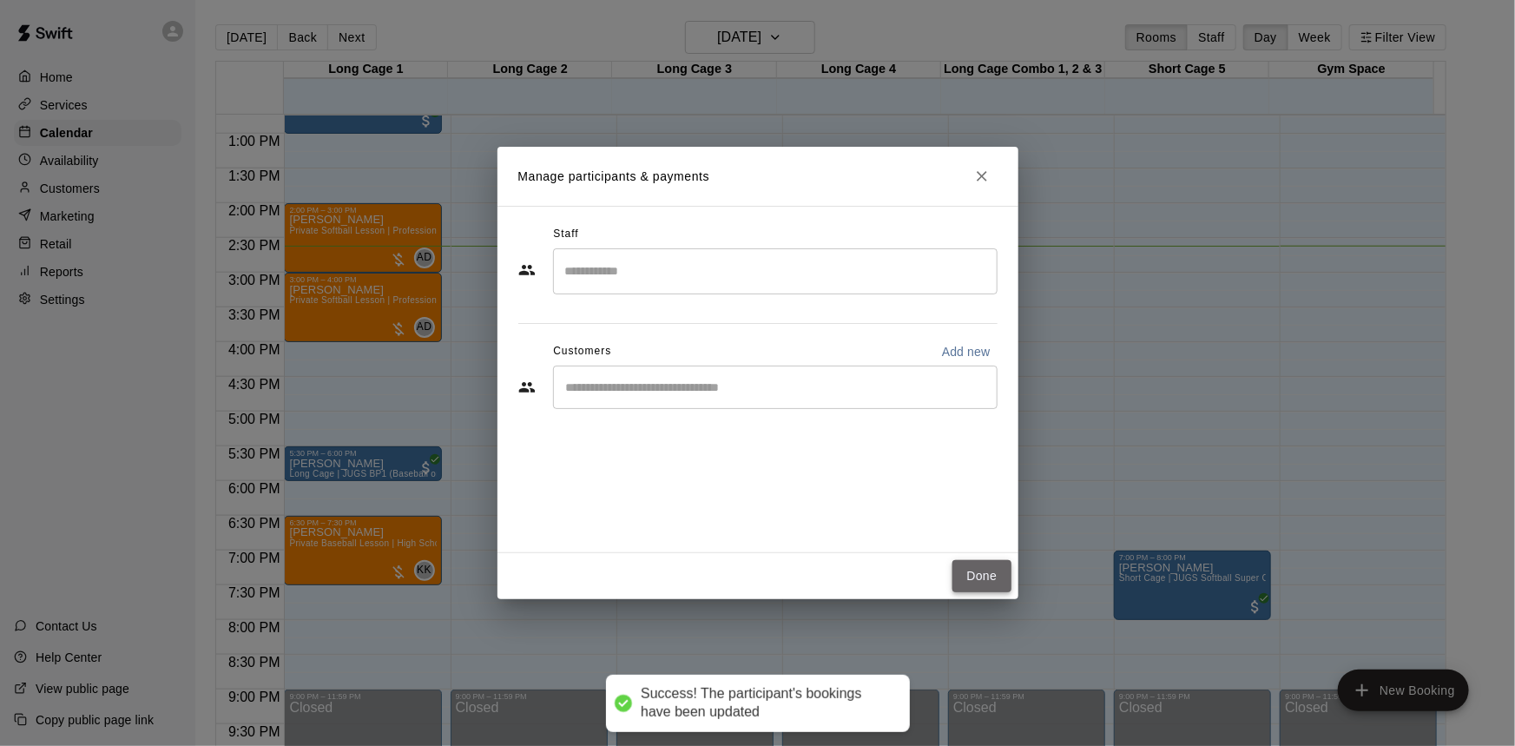
click at [983, 580] on button "Done" at bounding box center [981, 576] width 58 height 32
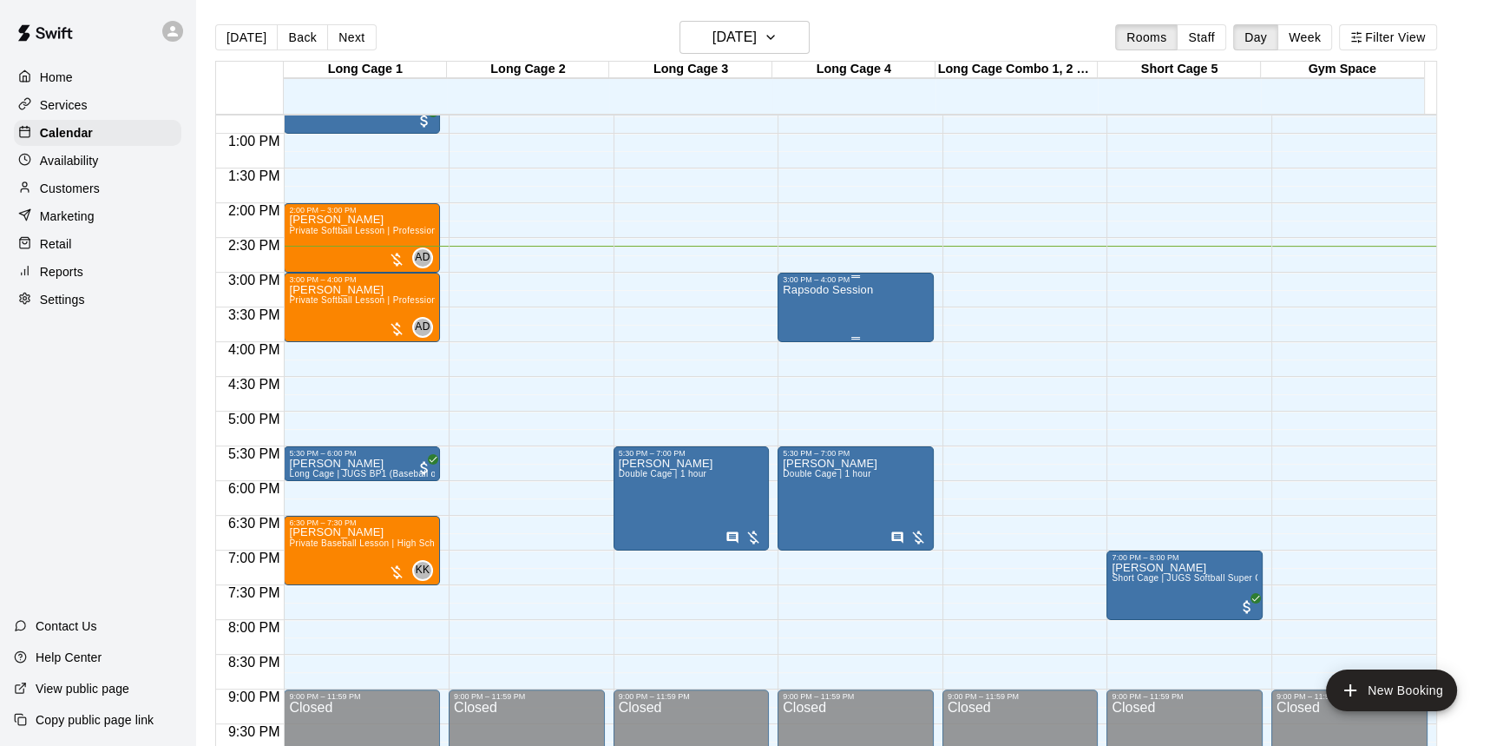
click at [890, 318] on div "Rapsodo Session" at bounding box center [856, 657] width 146 height 746
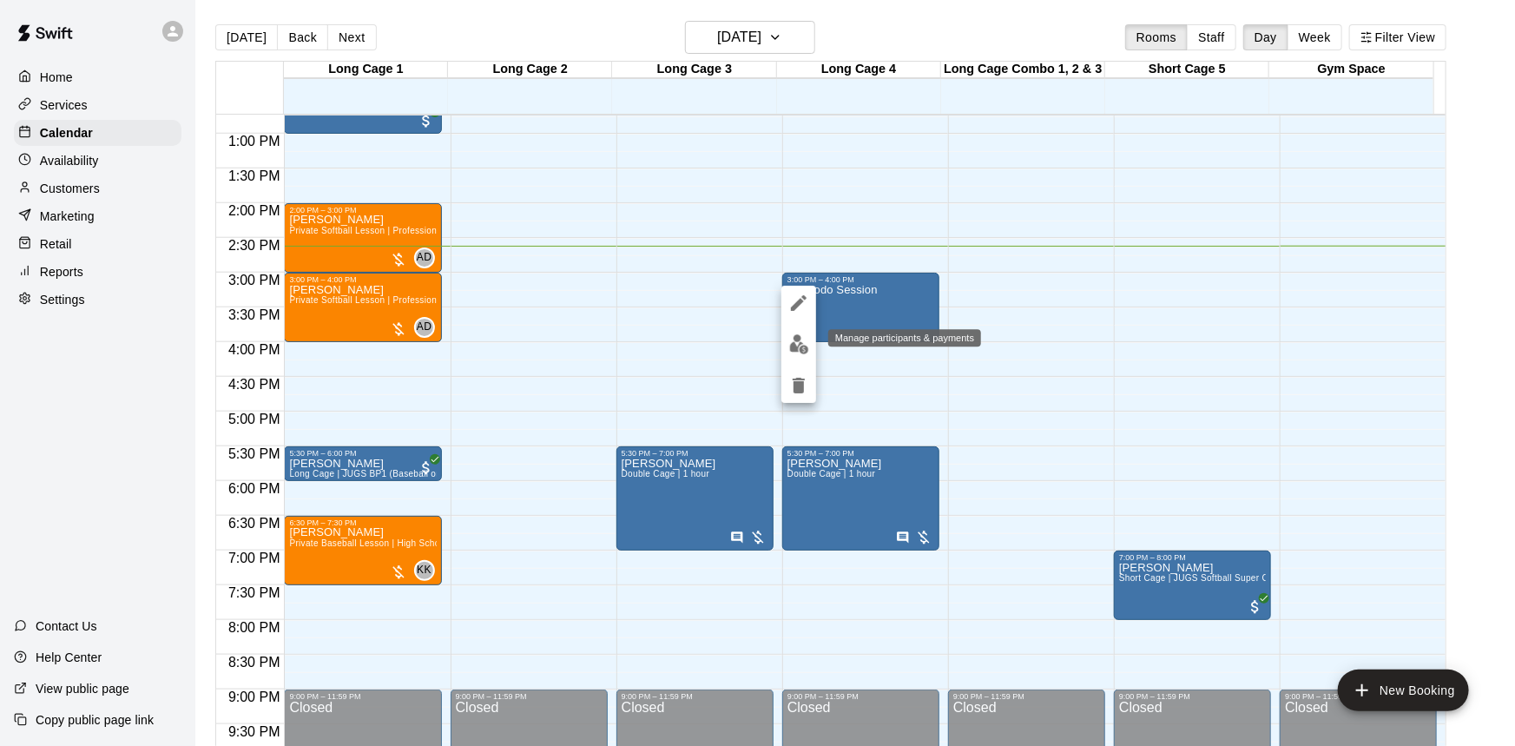
click at [810, 332] on button "edit" at bounding box center [798, 344] width 35 height 34
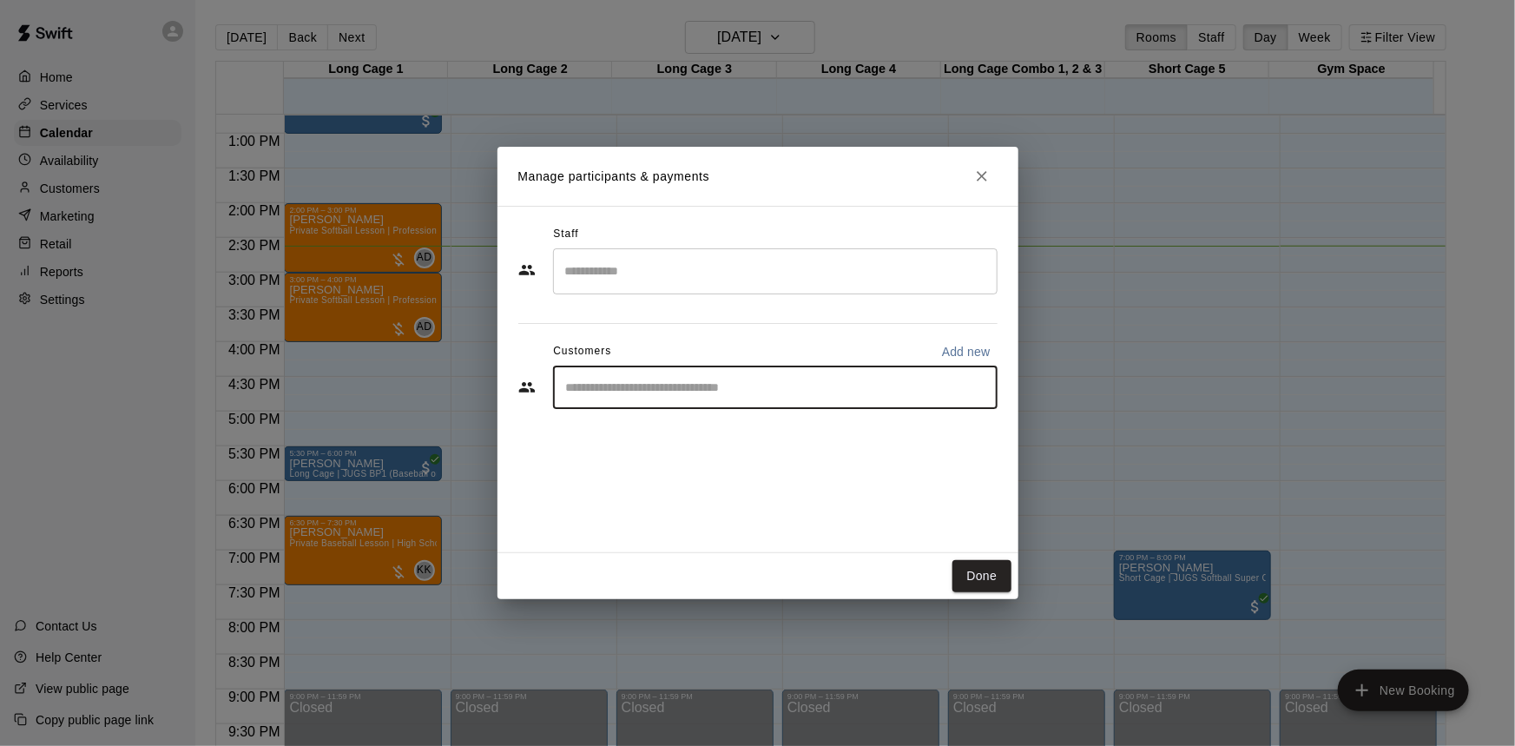
click at [665, 385] on input "Start typing to search customers..." at bounding box center [775, 386] width 429 height 17
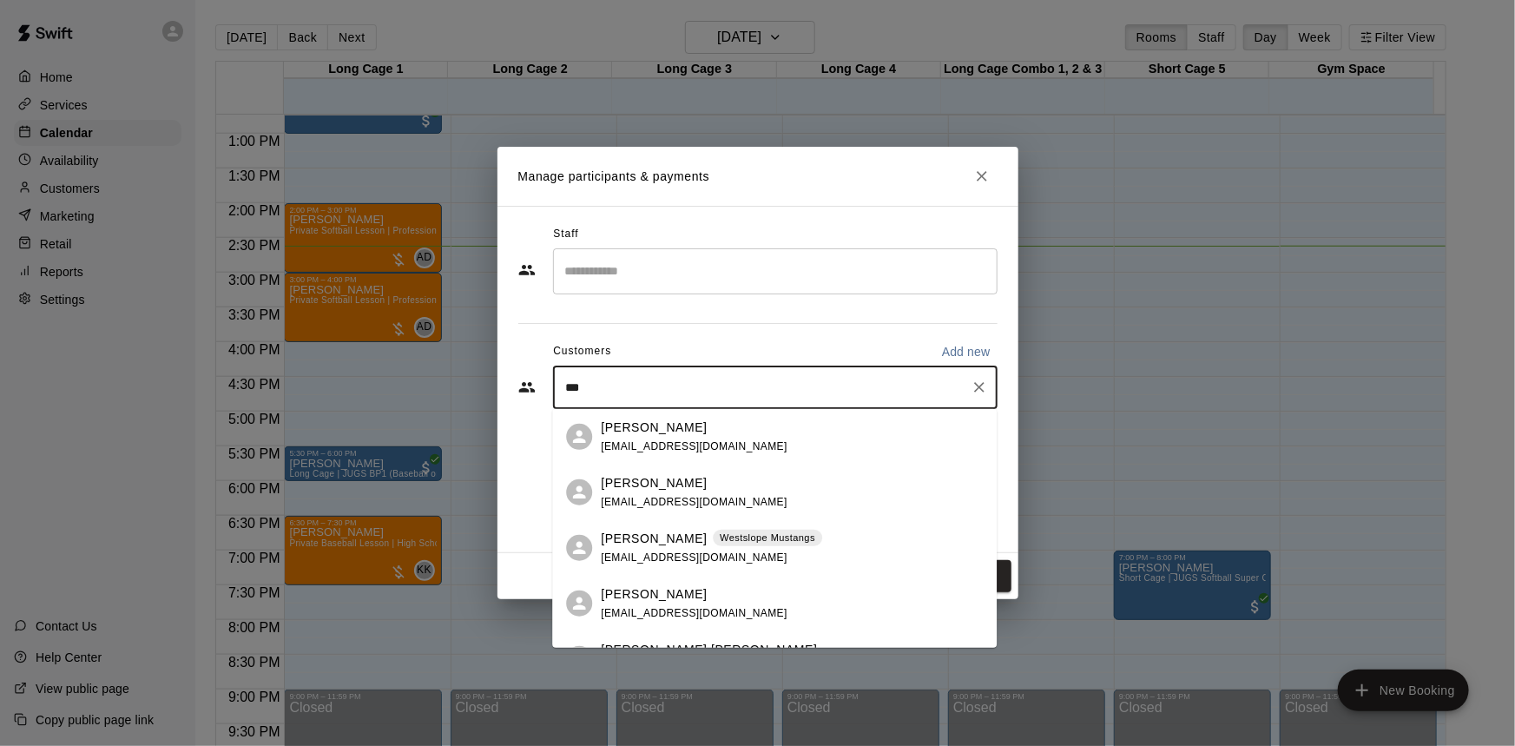
type input "****"
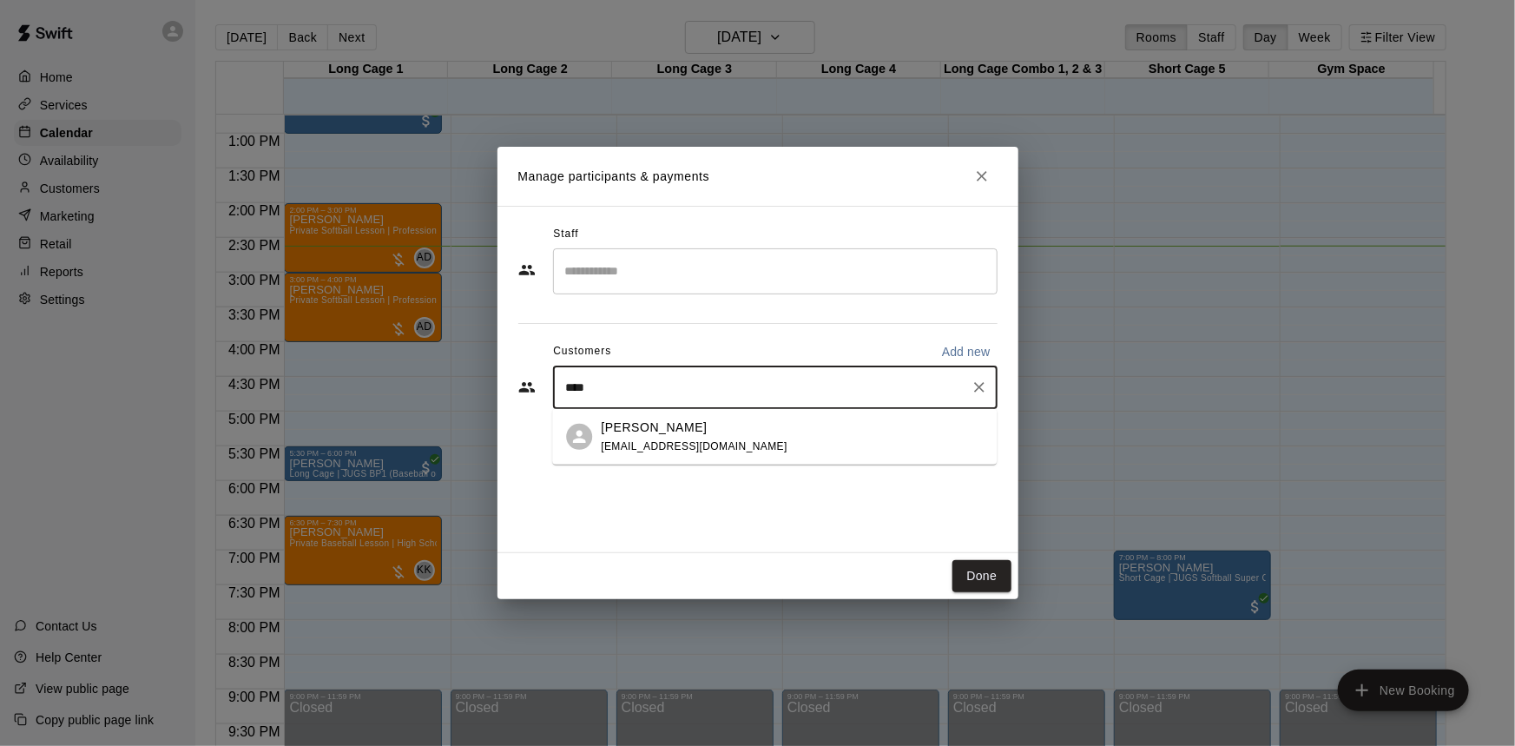
click at [687, 437] on div "[PERSON_NAME] [EMAIL_ADDRESS][DOMAIN_NAME]" at bounding box center [694, 435] width 187 height 37
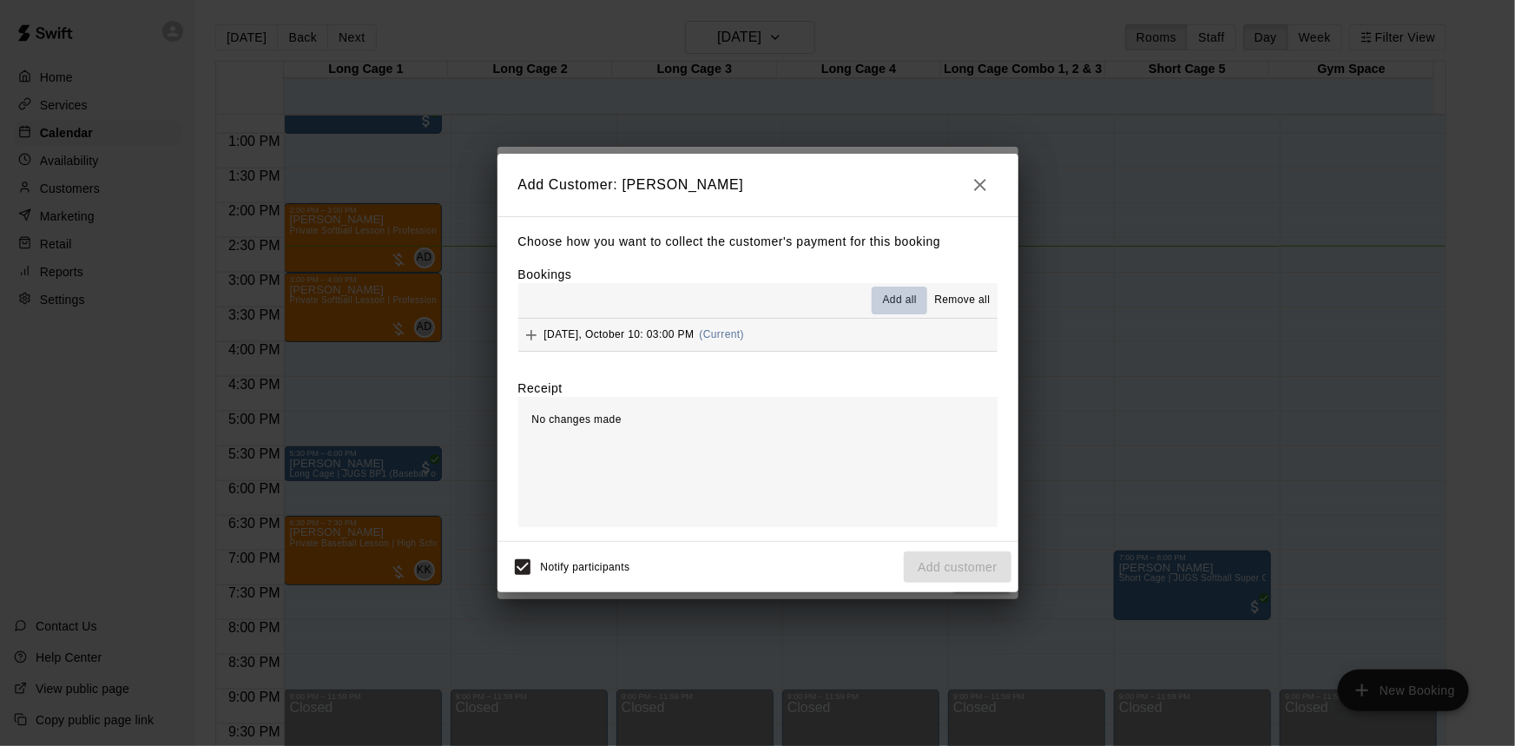
click at [895, 300] on span "Add all" at bounding box center [900, 300] width 35 height 17
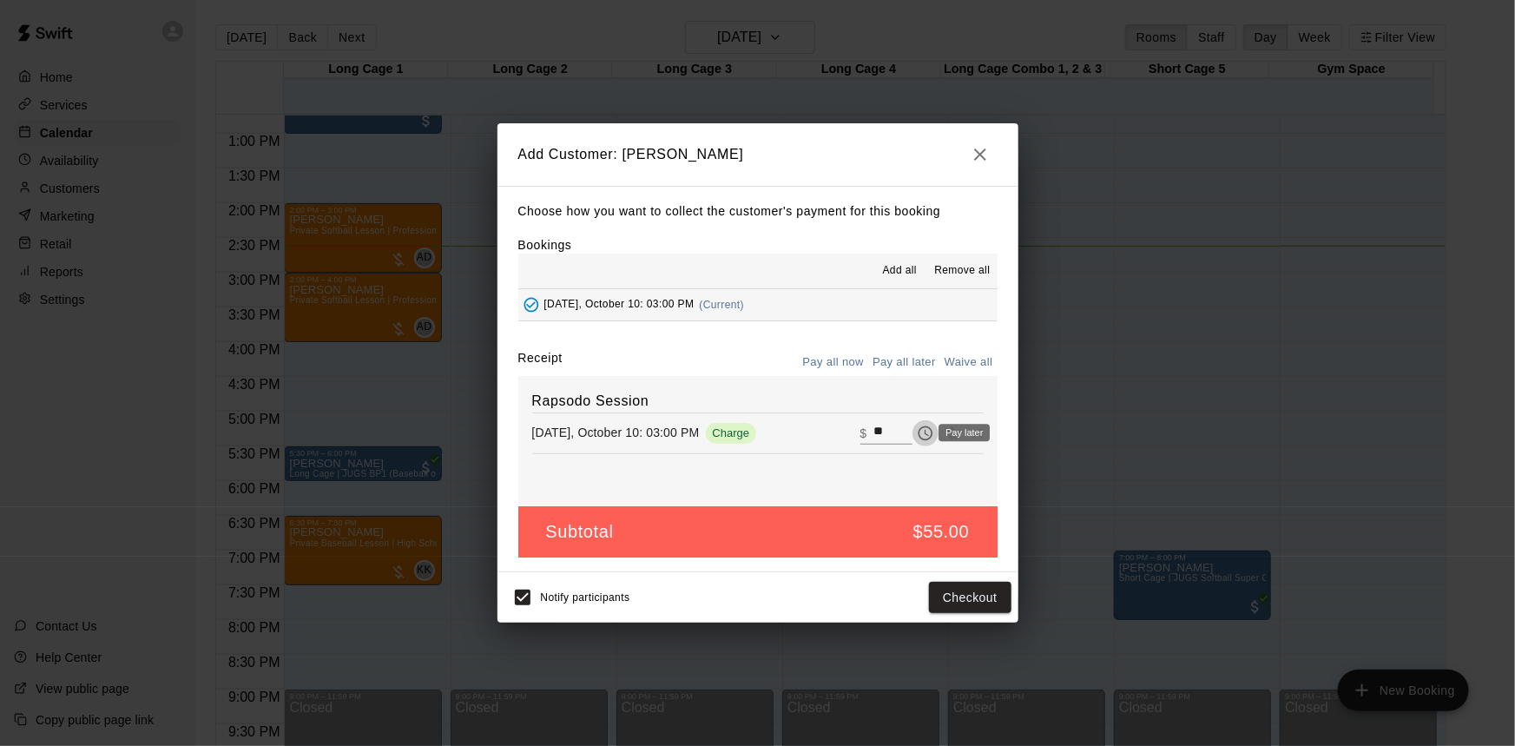
click at [917, 436] on icon "Pay later" at bounding box center [925, 432] width 17 height 17
click at [974, 599] on button "Add customer" at bounding box center [957, 598] width 107 height 32
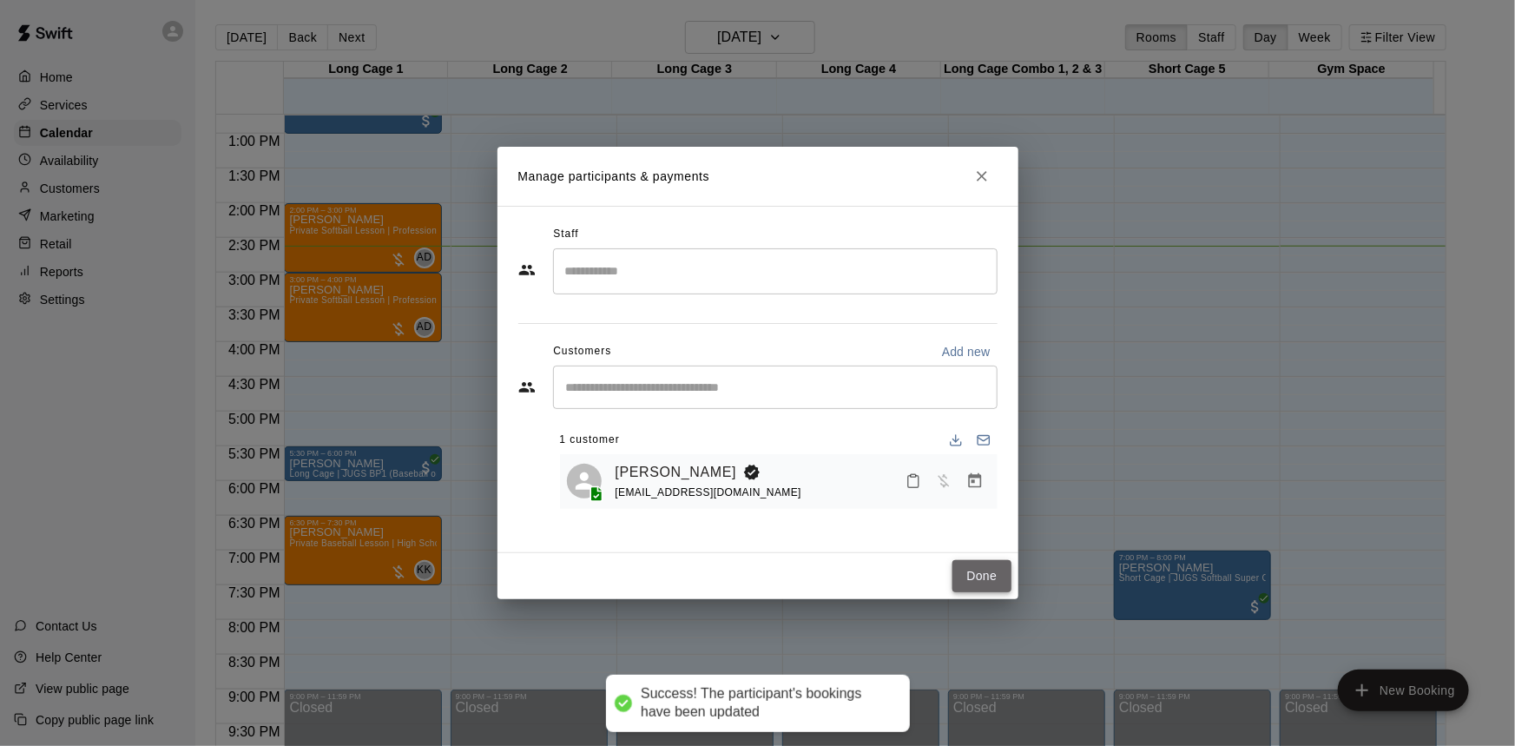
click at [978, 582] on button "Done" at bounding box center [981, 576] width 58 height 32
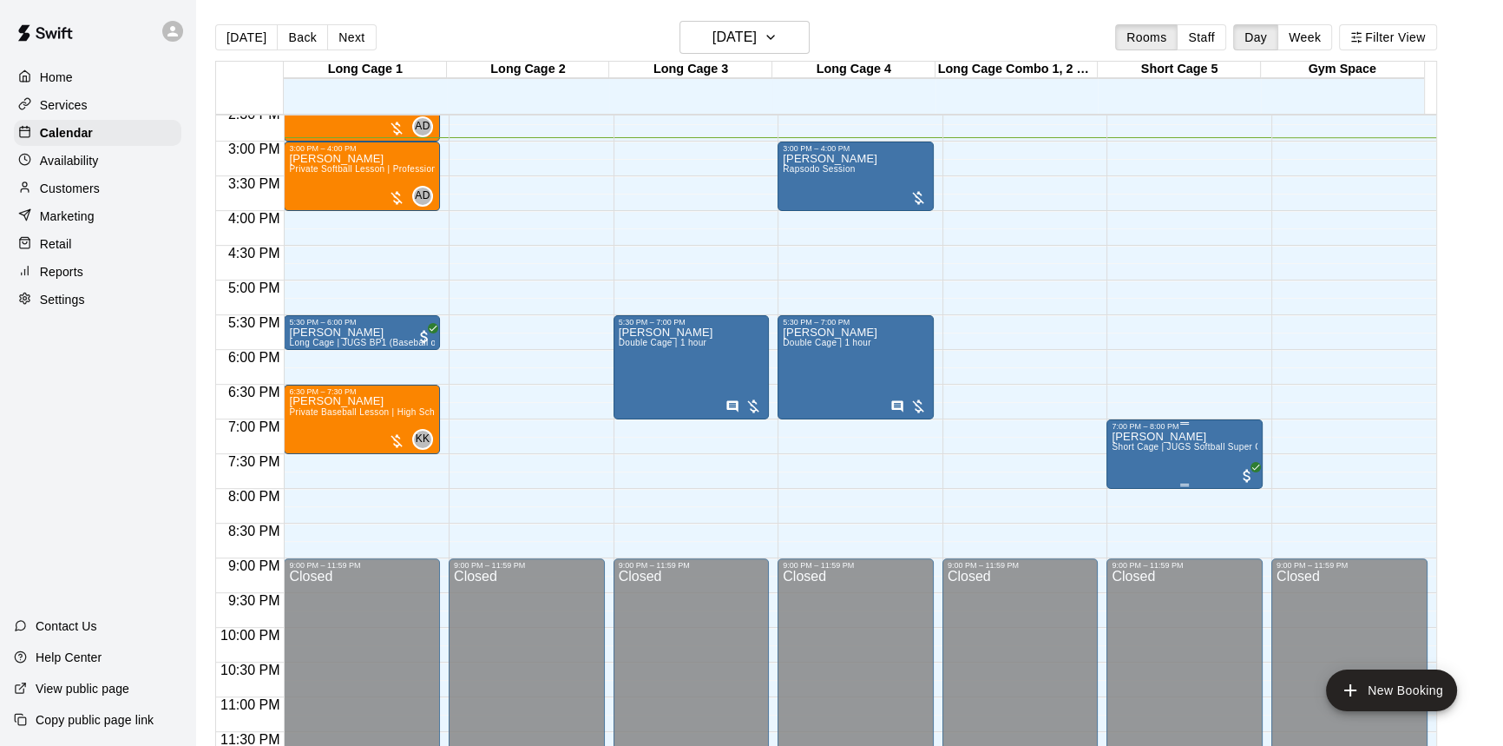
scroll to position [937, 0]
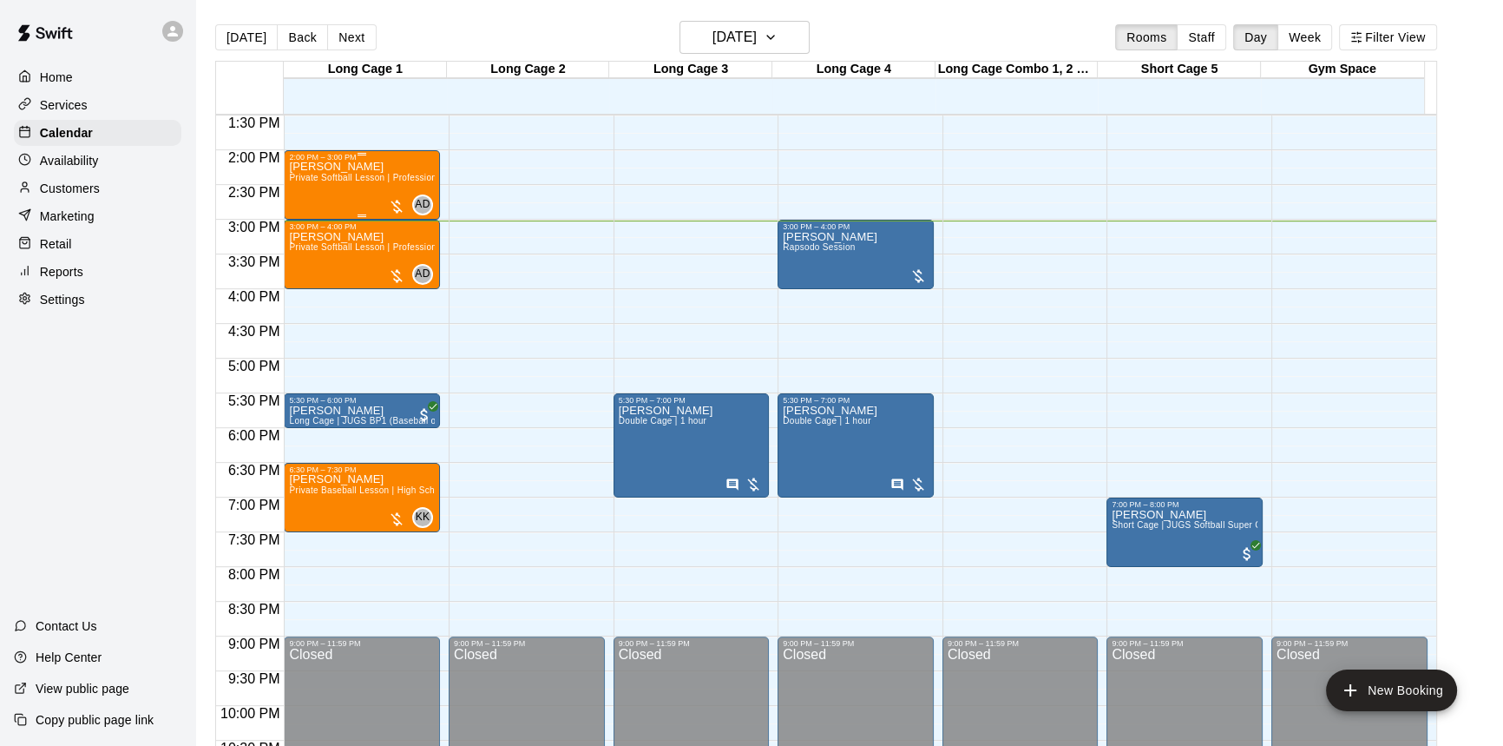
click at [398, 205] on div at bounding box center [396, 206] width 17 height 17
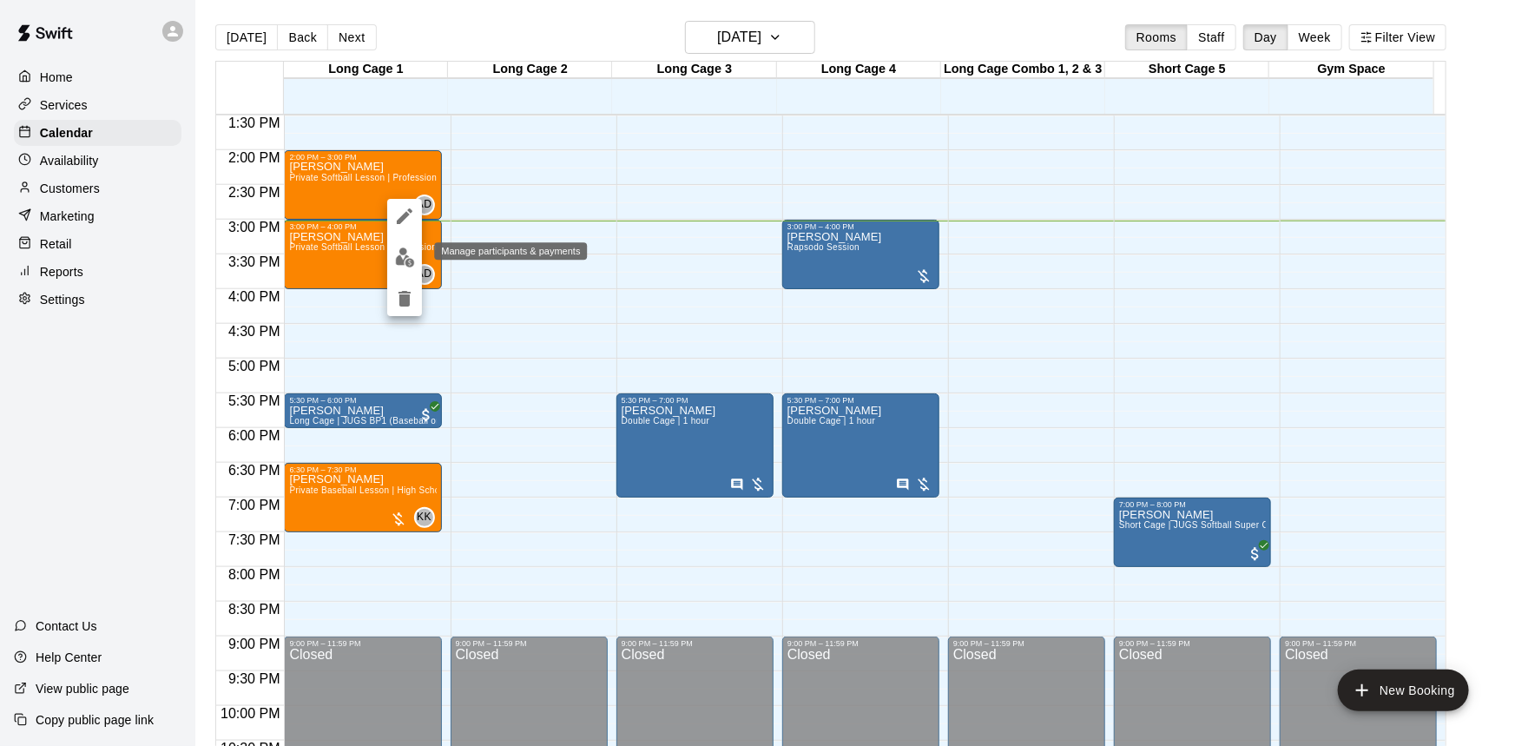
click at [390, 260] on button "edit" at bounding box center [404, 257] width 35 height 34
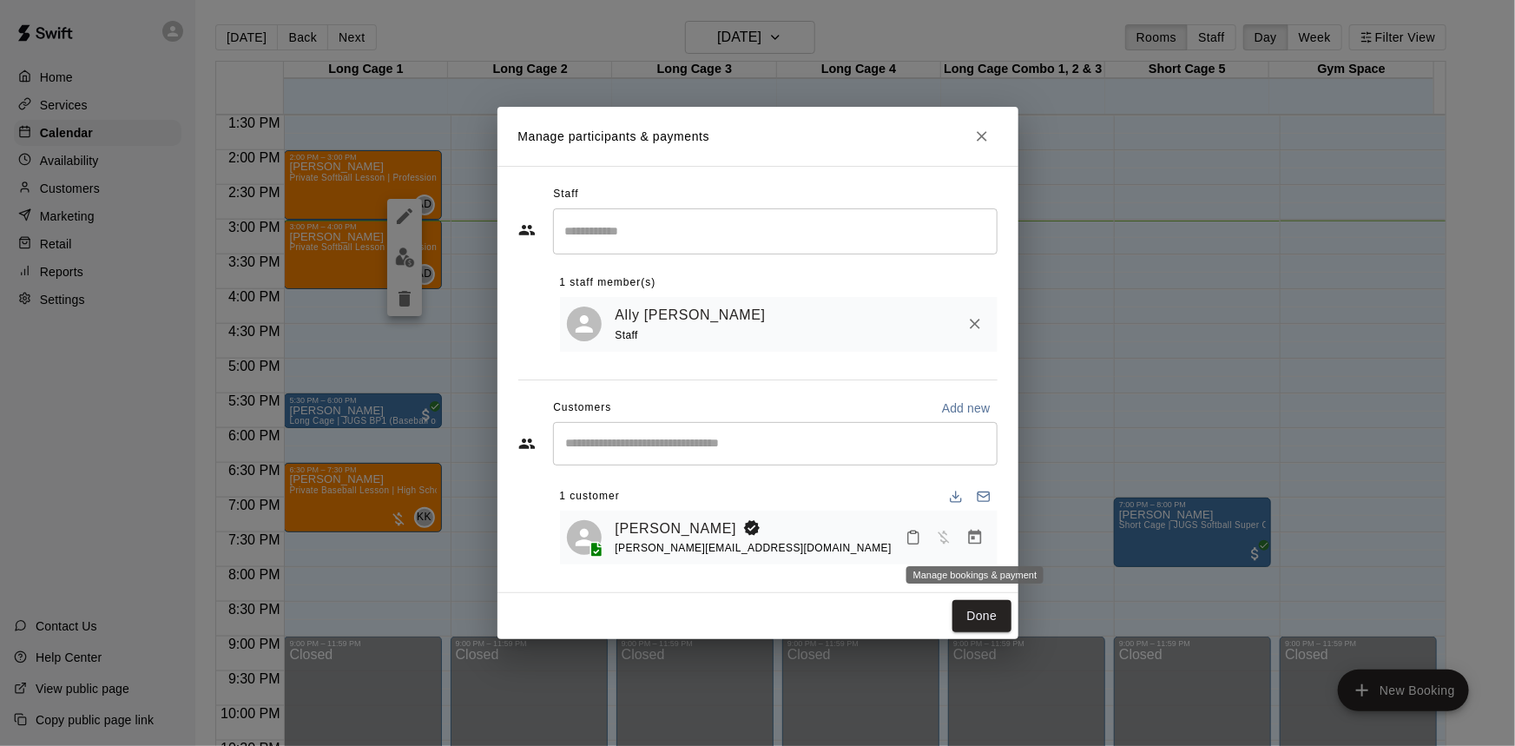
click at [963, 539] on button "Manage bookings & payment" at bounding box center [974, 537] width 31 height 31
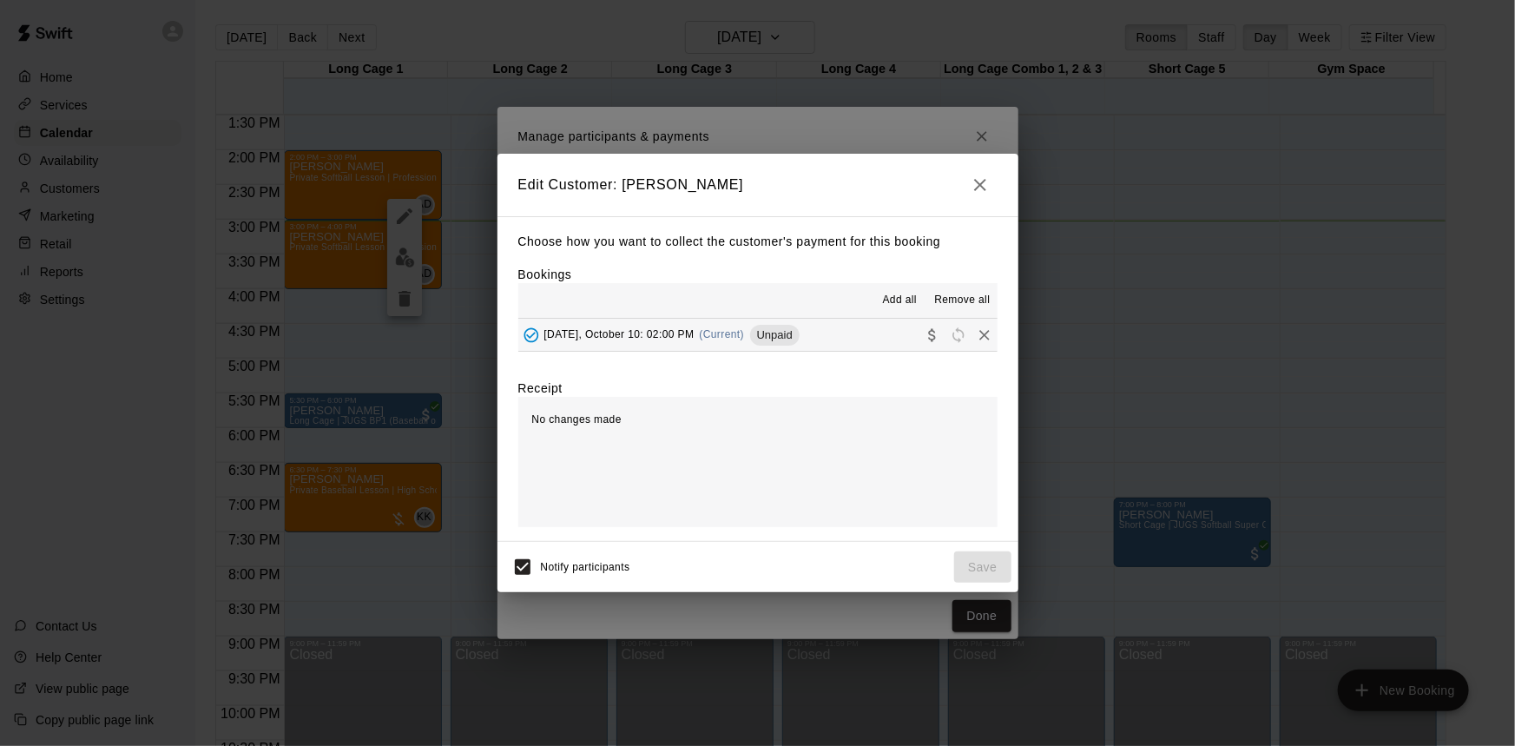
click at [875, 348] on button "Friday, October 10: 02:00 PM (Current) Unpaid" at bounding box center [757, 335] width 479 height 32
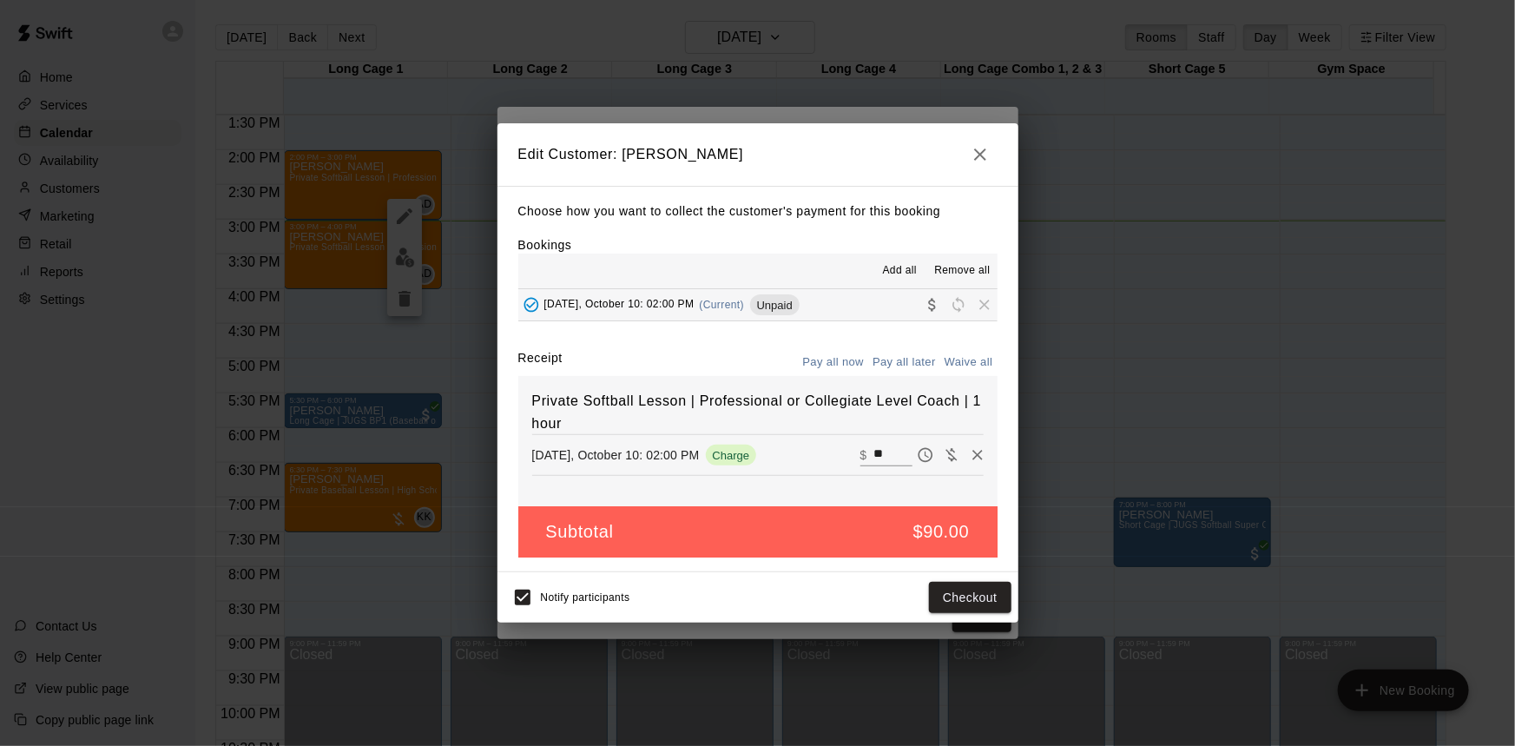
click at [878, 447] on input "**" at bounding box center [892, 455] width 38 height 23
type input "*"
type input "**"
click at [969, 600] on button "Checkout" at bounding box center [970, 598] width 82 height 32
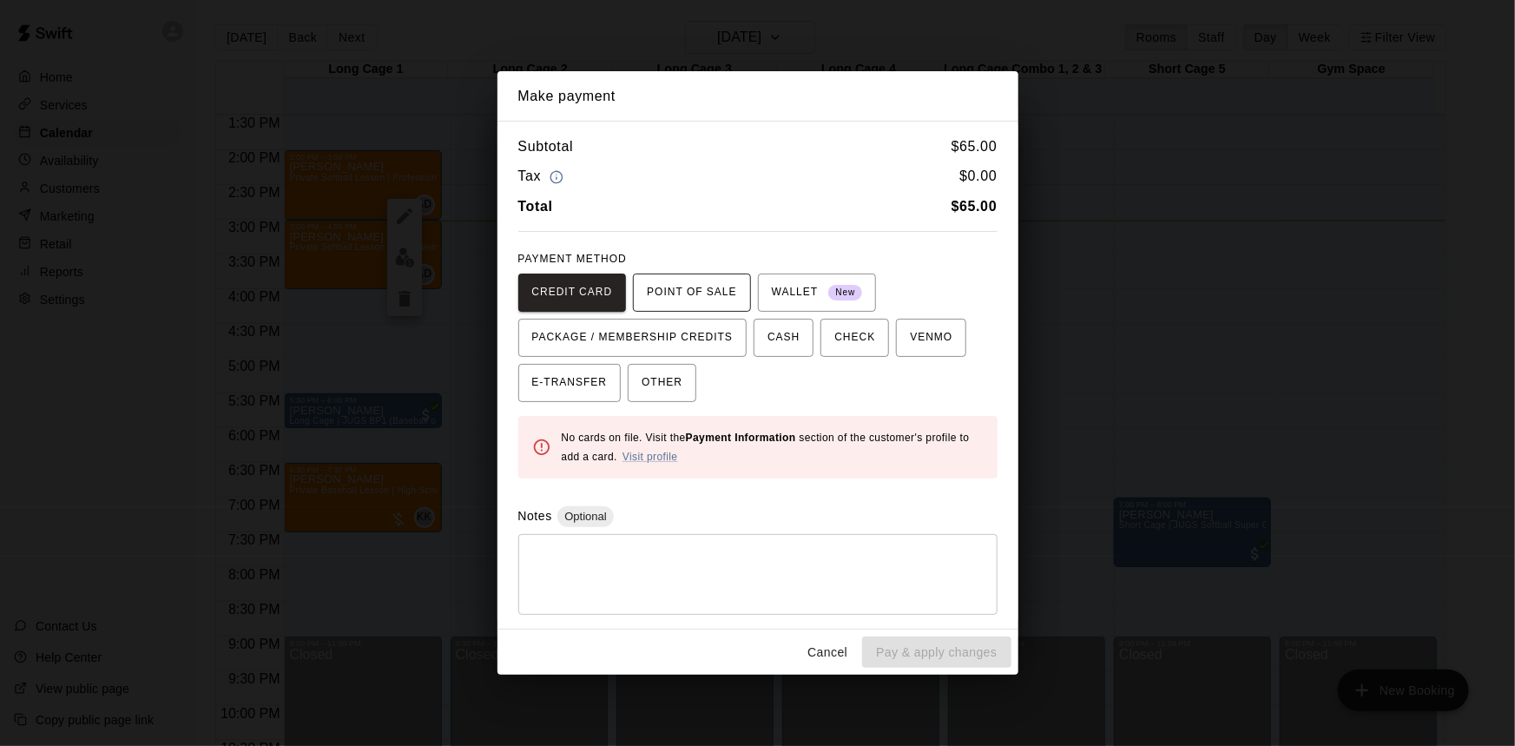
click at [704, 291] on span "POINT OF SALE" at bounding box center [691, 293] width 89 height 28
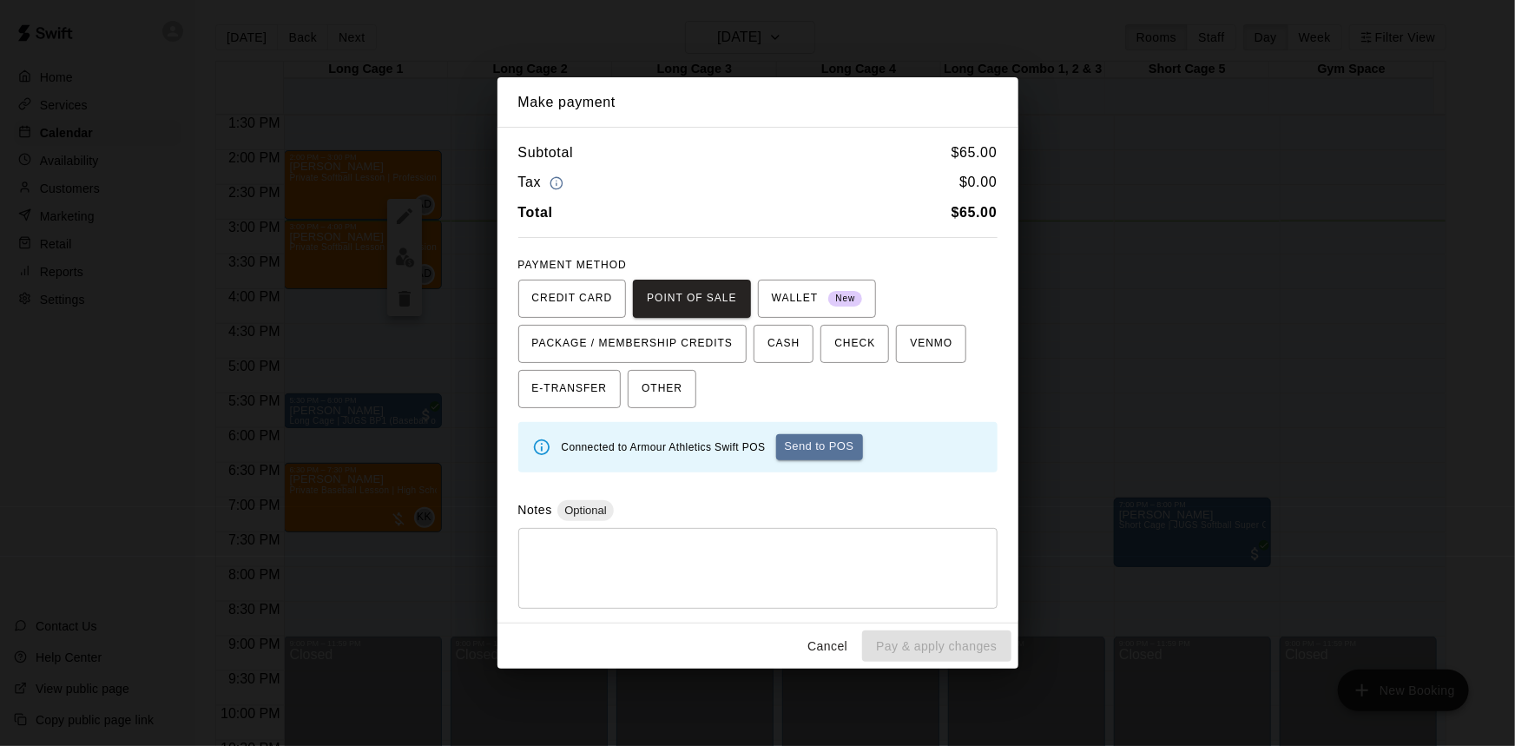
click at [806, 451] on button "Send to POS" at bounding box center [819, 447] width 87 height 26
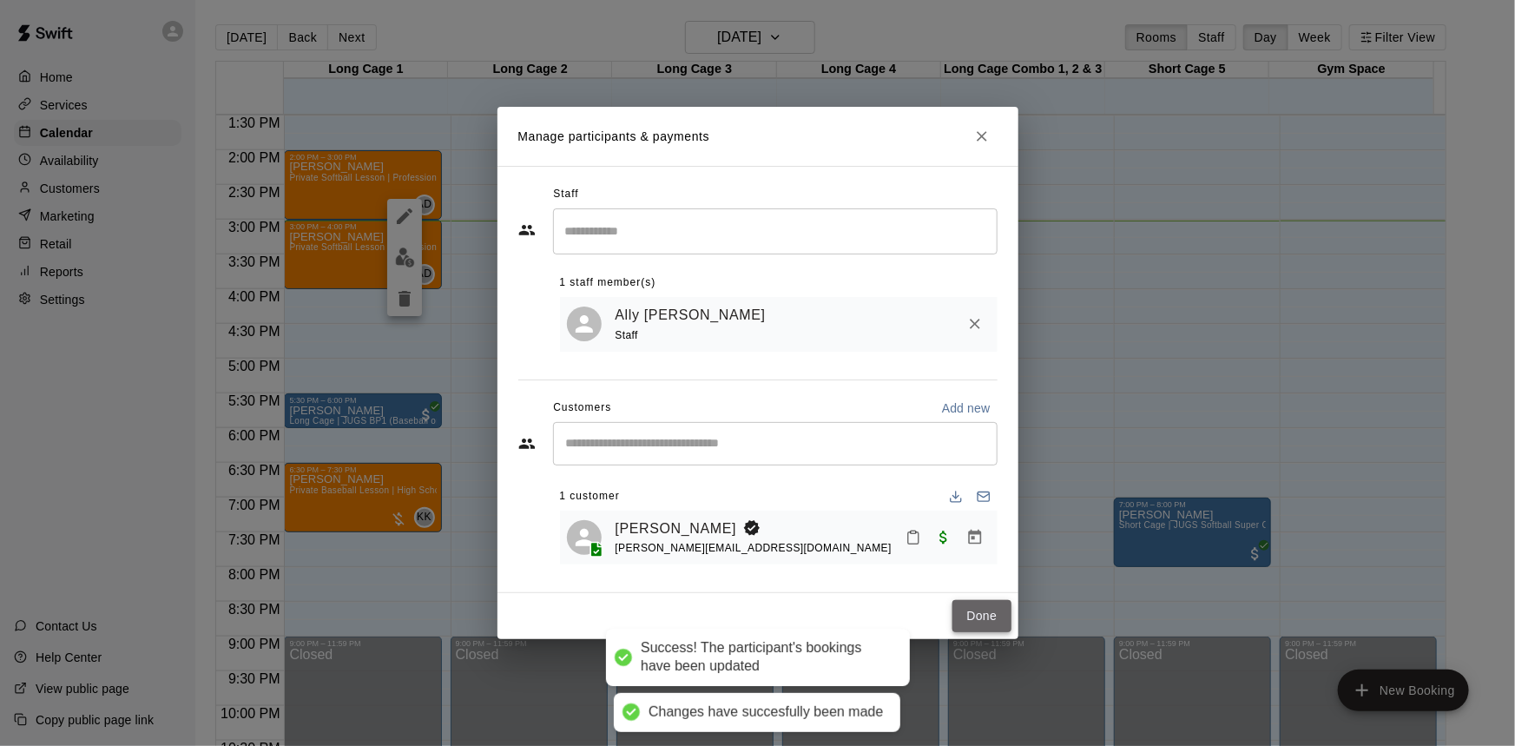
click at [964, 625] on button "Done" at bounding box center [981, 616] width 58 height 32
